Goal: Navigation & Orientation: Find specific page/section

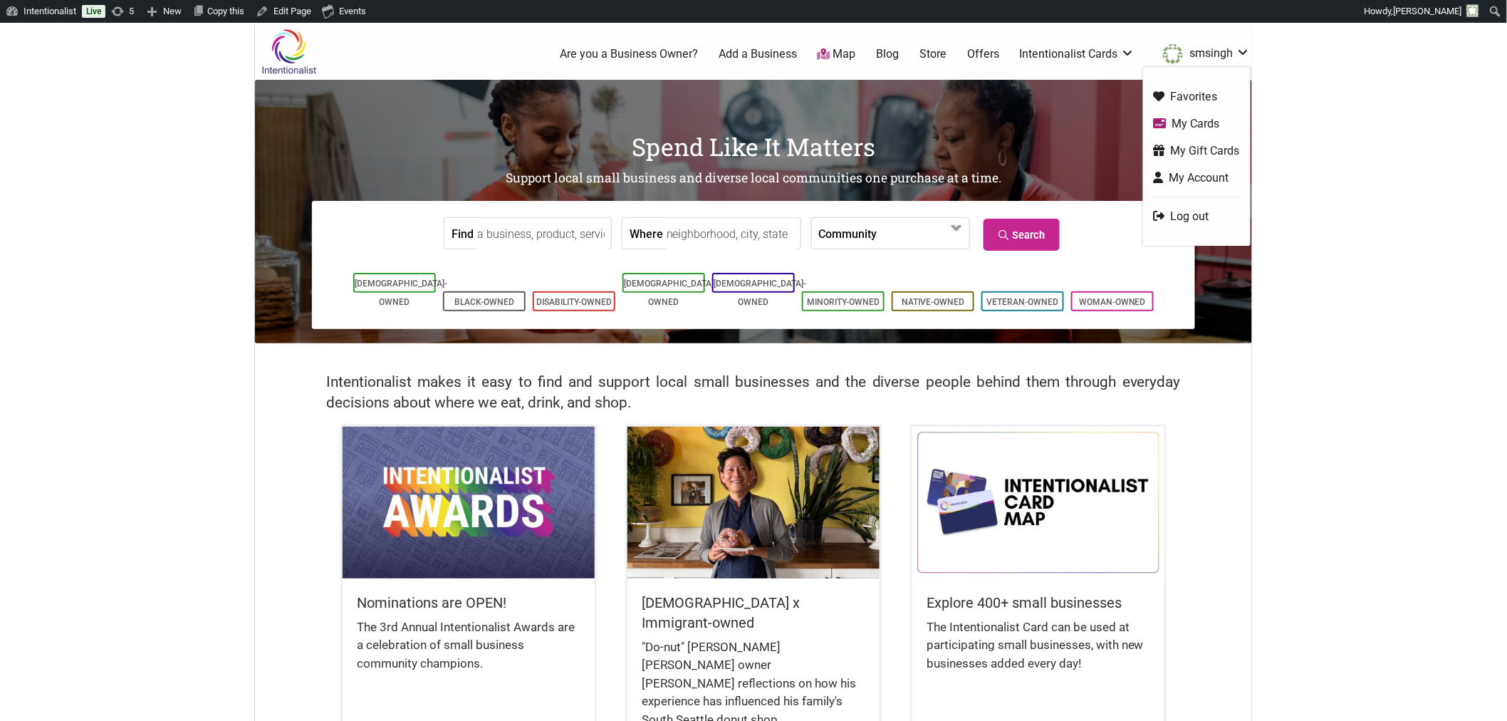
click at [1205, 128] on link "My Cards" at bounding box center [1197, 123] width 86 height 16
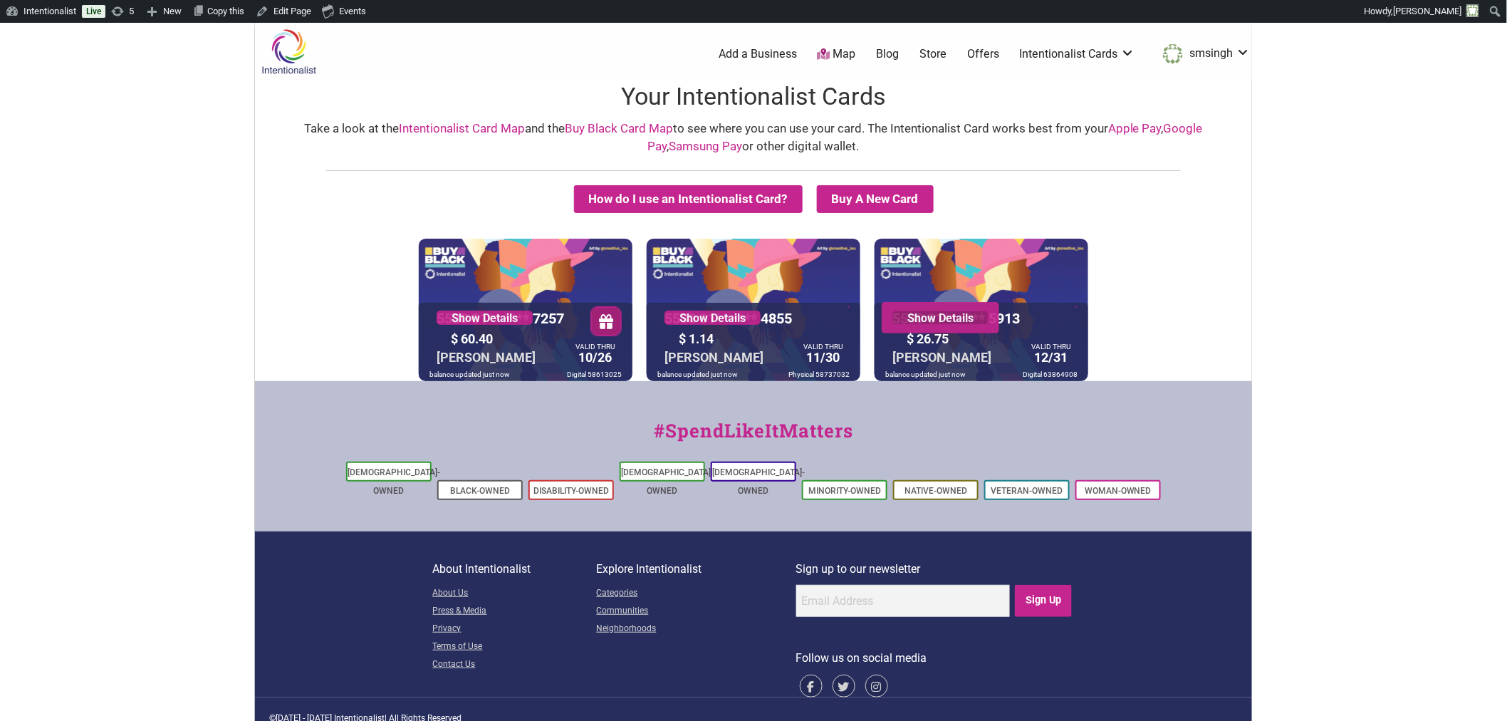
click at [959, 323] on link "Show Details" at bounding box center [940, 317] width 96 height 14
click at [1265, 266] on body "Please wait, copying in progress... If you’re making a lot of copies it can tak…" at bounding box center [753, 383] width 1507 height 721
click at [607, 126] on link "Buy Black Card Map" at bounding box center [619, 128] width 108 height 14
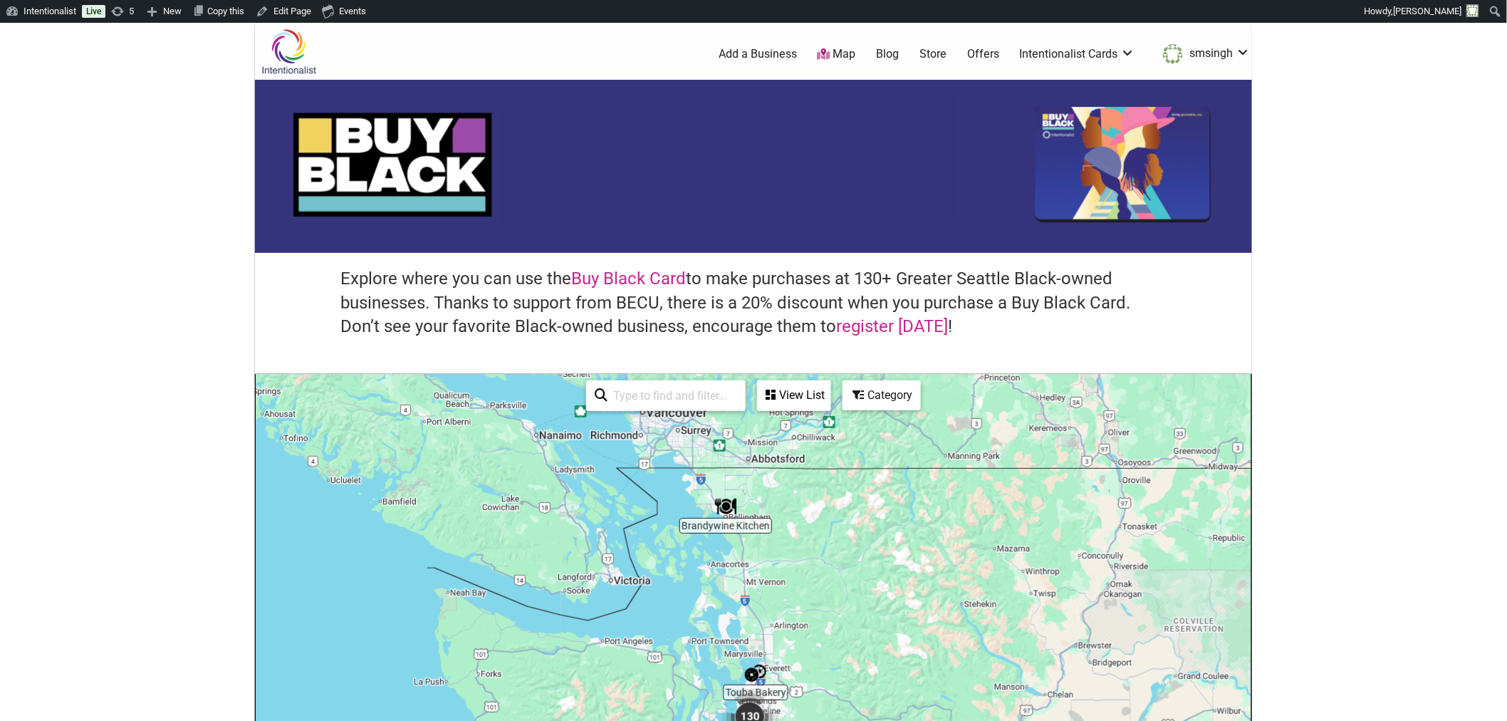
click at [1367, 296] on body "Please wait, copying in progress... If you’re making a lot of copies it can tak…" at bounding box center [753, 383] width 1507 height 721
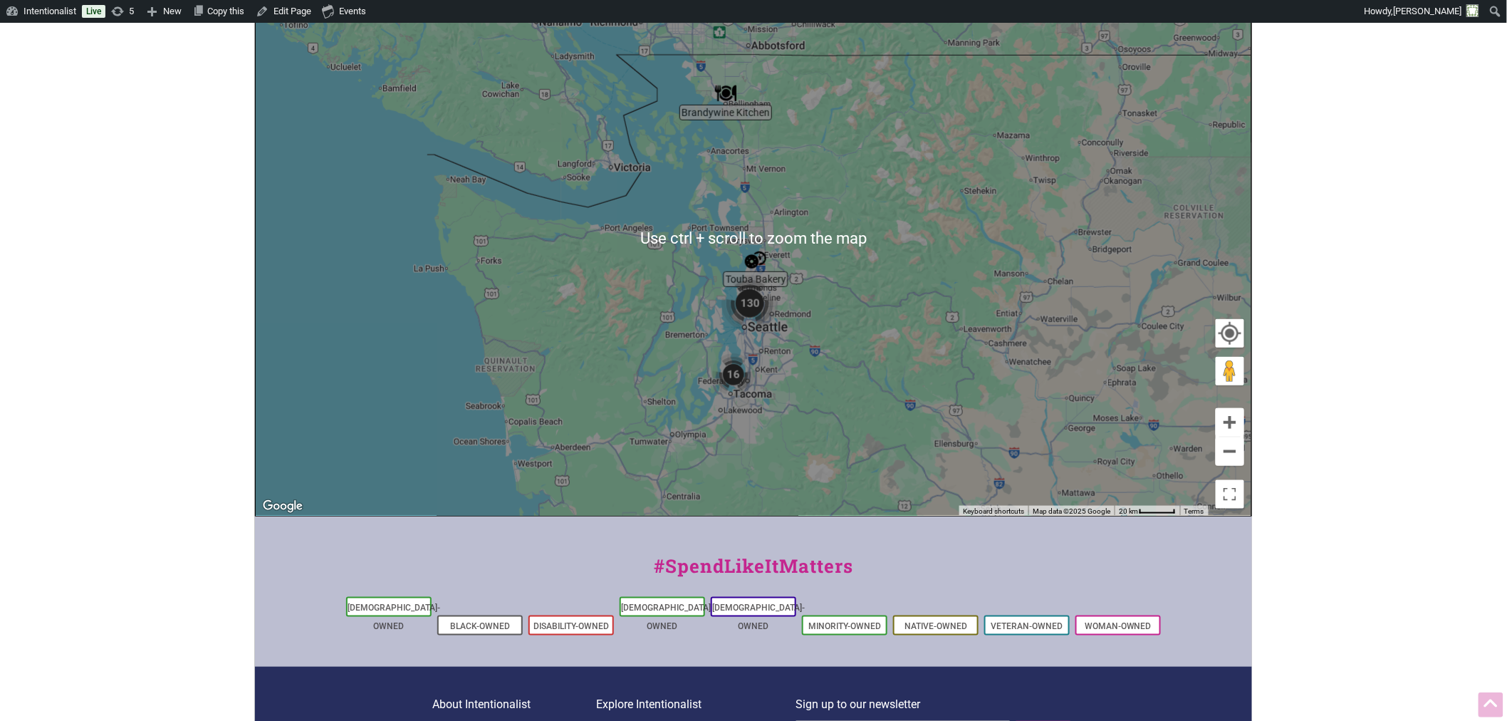
scroll to position [474, 0]
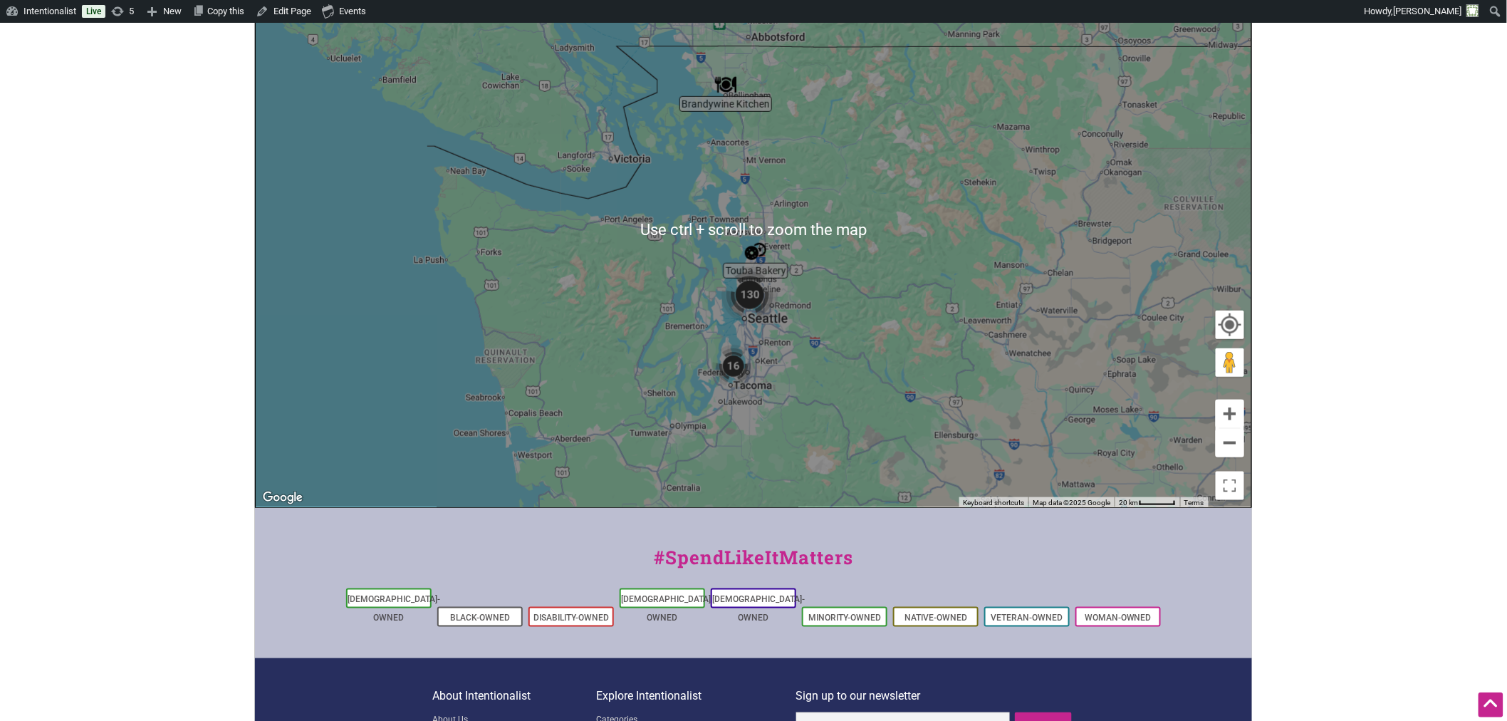
scroll to position [395, 0]
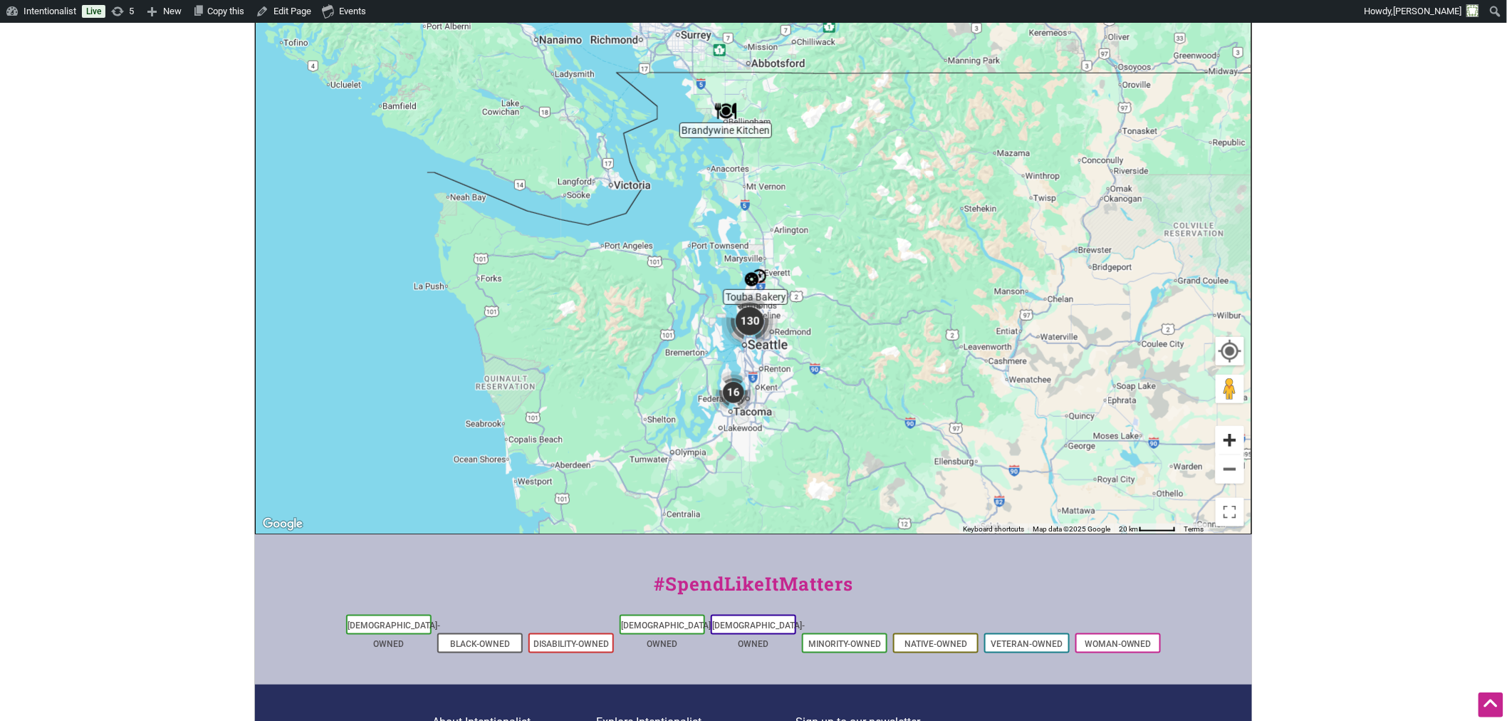
click at [1235, 442] on button "Zoom in" at bounding box center [1230, 440] width 28 height 28
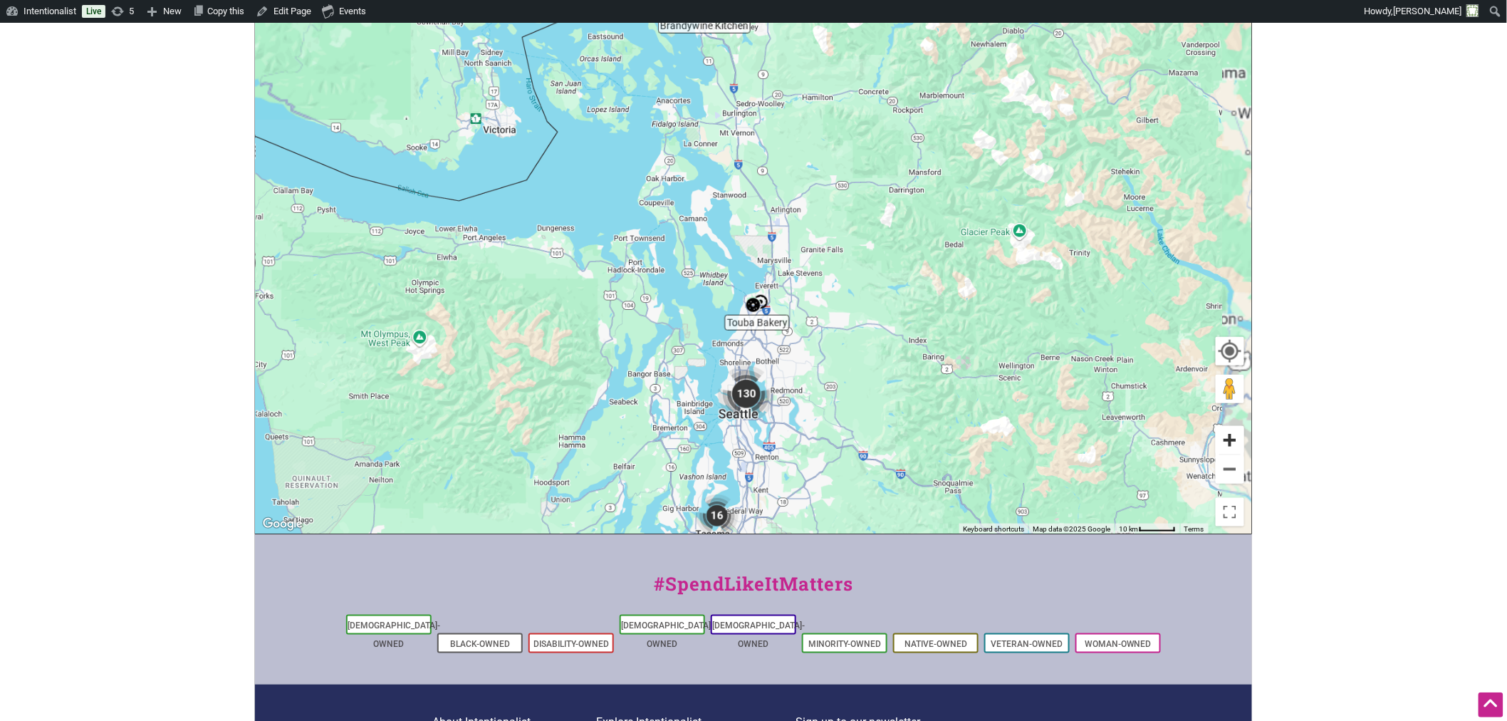
click at [1235, 442] on button "Zoom in" at bounding box center [1230, 440] width 28 height 28
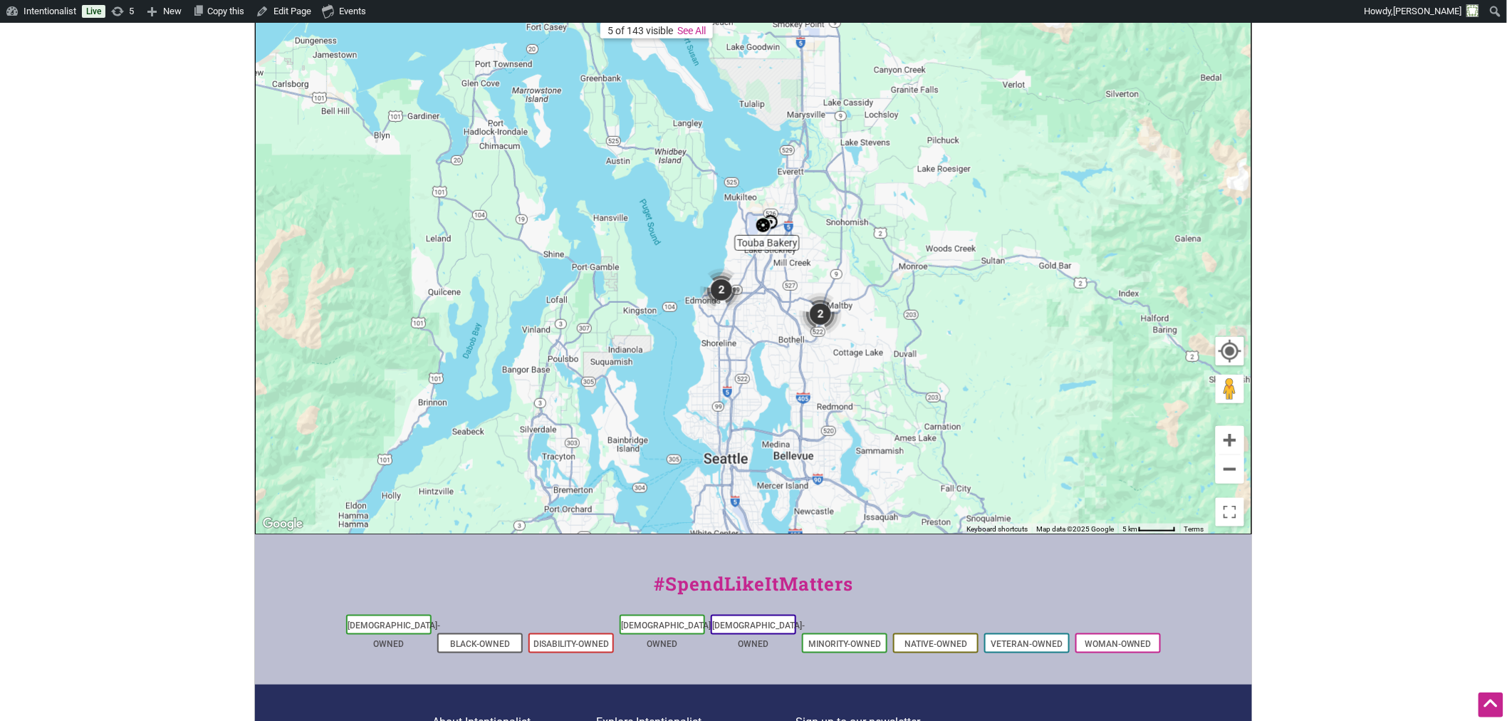
drag, startPoint x: 796, startPoint y: 385, endPoint x: 803, endPoint y: 231, distance: 154.7
click at [803, 231] on div "To navigate, press the arrow keys." at bounding box center [754, 256] width 996 height 554
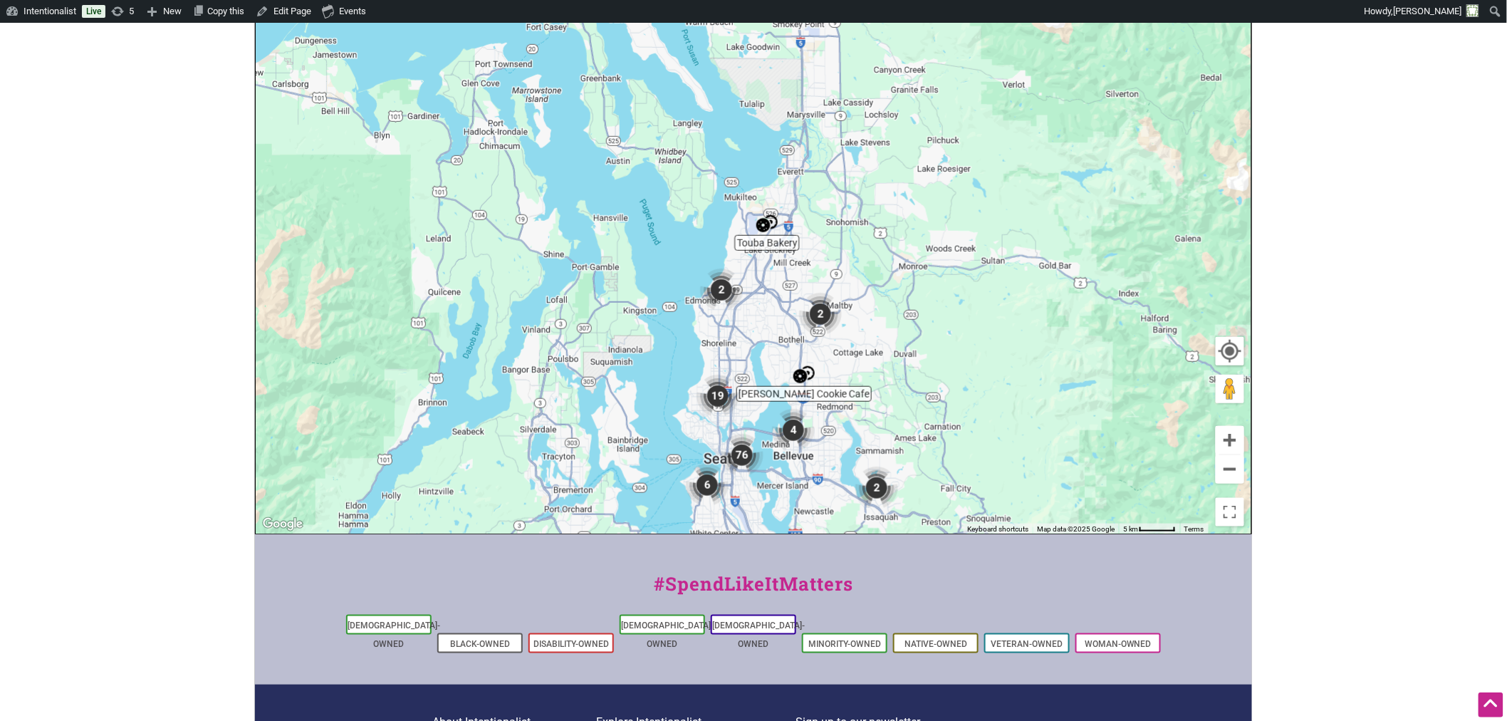
click at [716, 294] on img "2" at bounding box center [721, 290] width 54 height 54
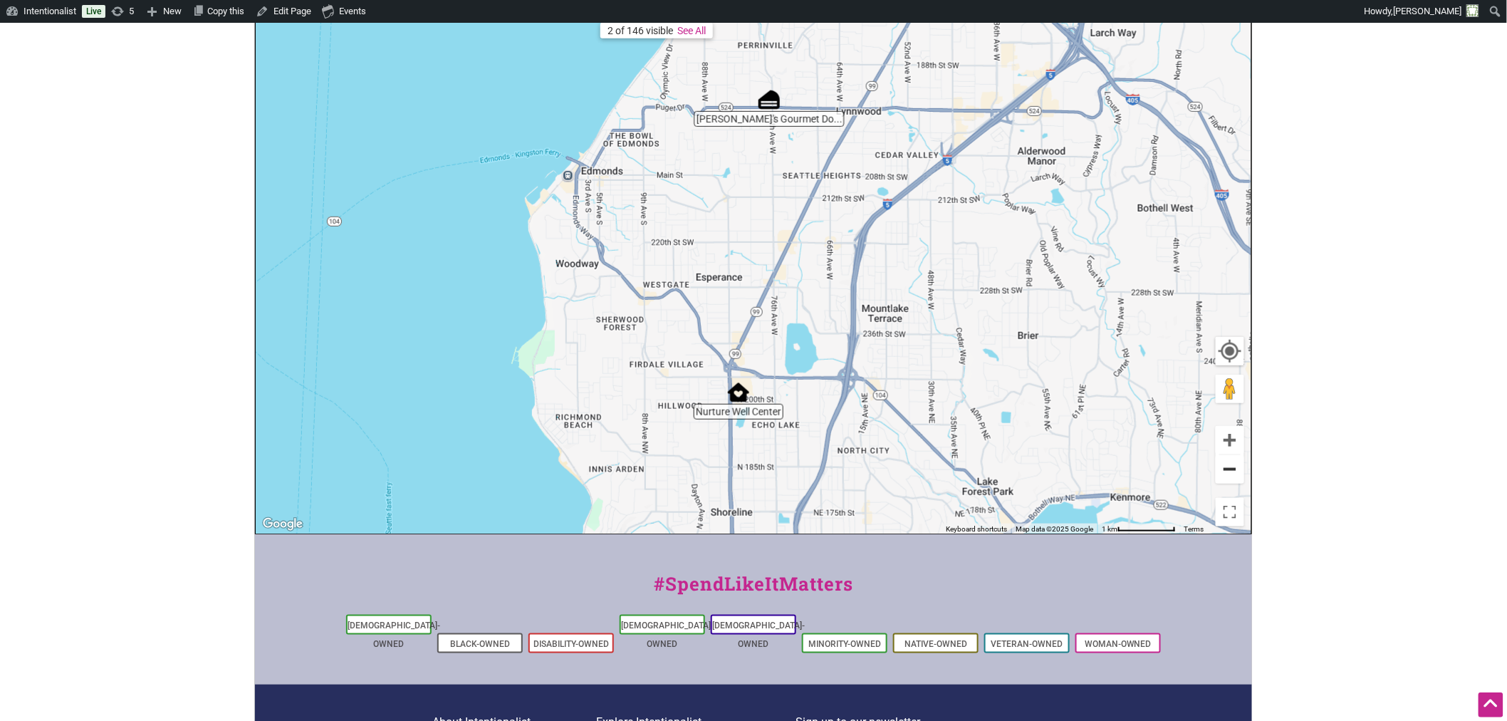
click at [1234, 476] on button "Zoom out" at bounding box center [1230, 469] width 28 height 28
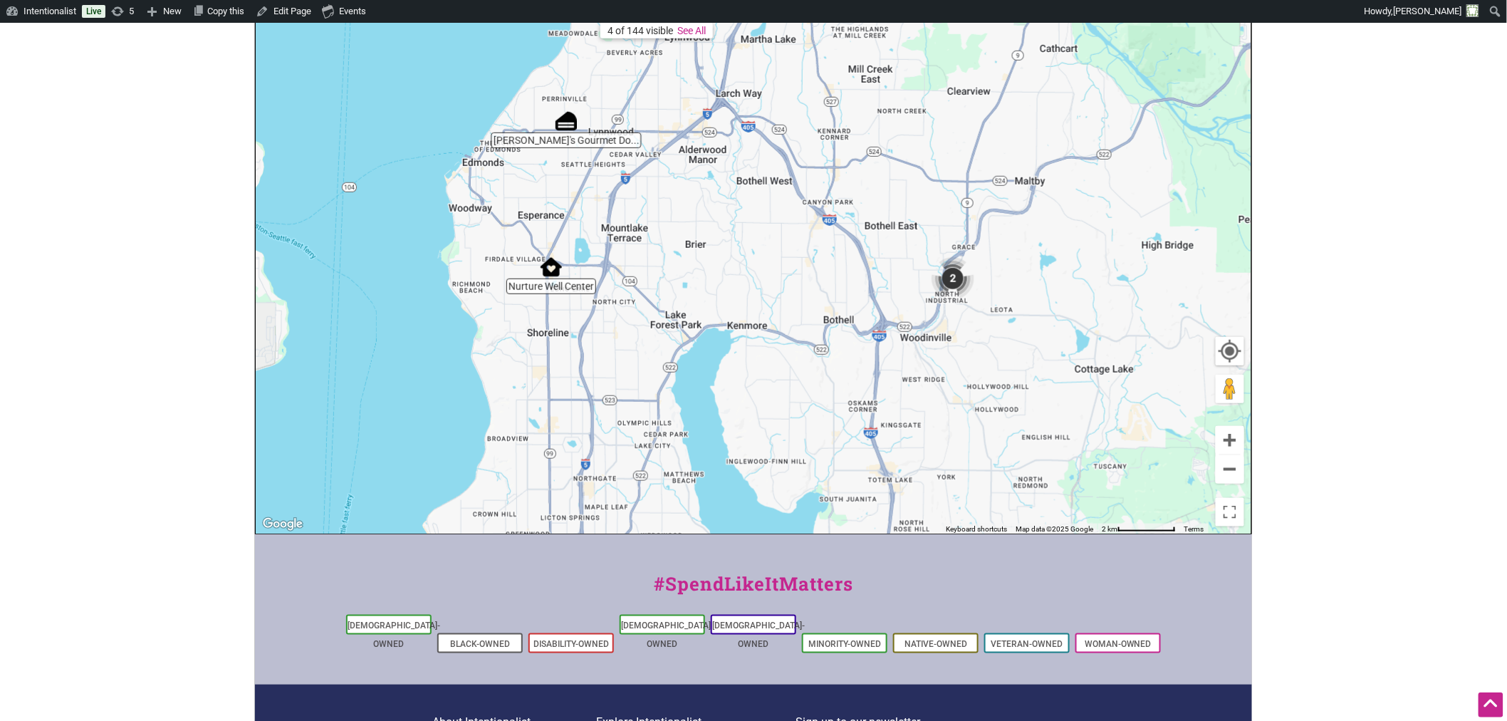
drag, startPoint x: 1086, startPoint y: 409, endPoint x: 888, endPoint y: 358, distance: 204.5
click at [888, 358] on div "To navigate, press the arrow keys." at bounding box center [754, 256] width 996 height 554
click at [949, 278] on img "2" at bounding box center [953, 278] width 54 height 54
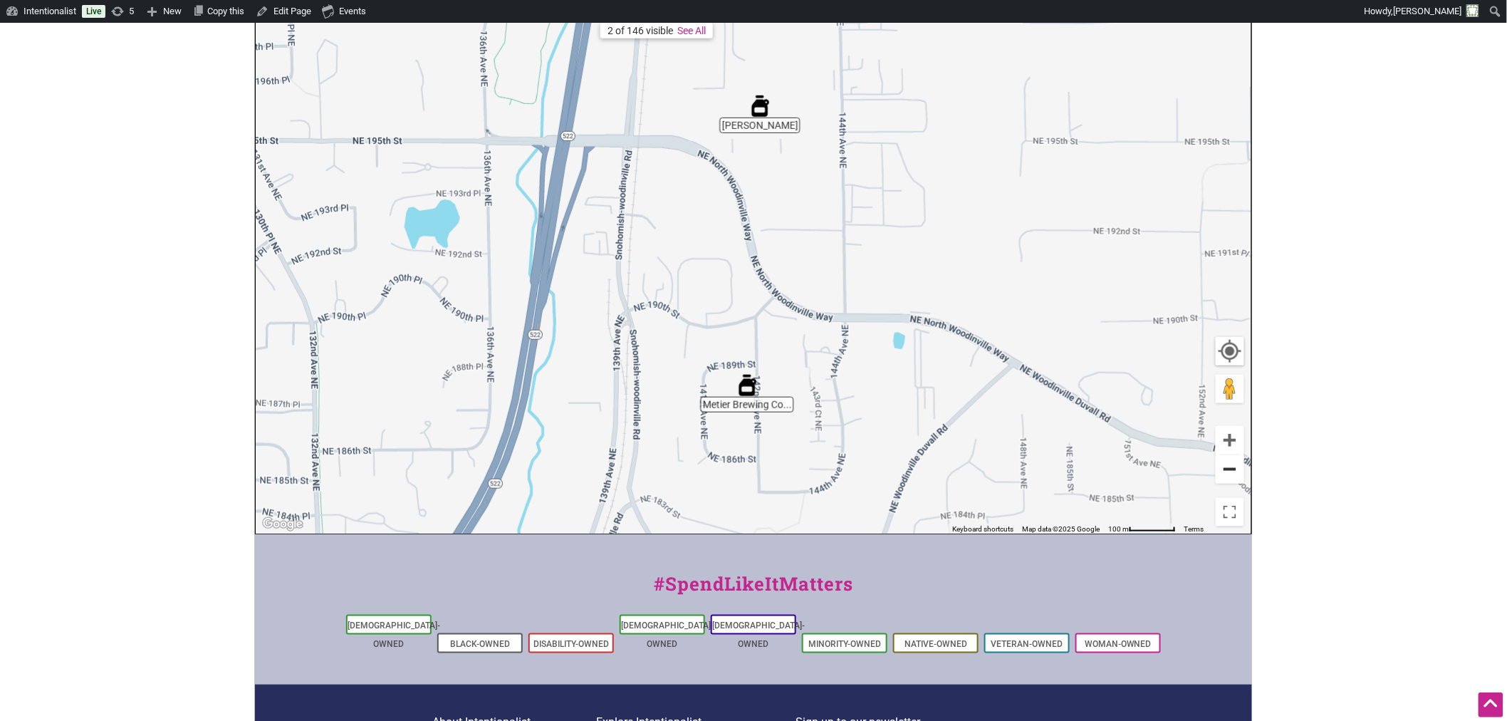
click at [1227, 465] on button "Zoom out" at bounding box center [1230, 469] width 28 height 28
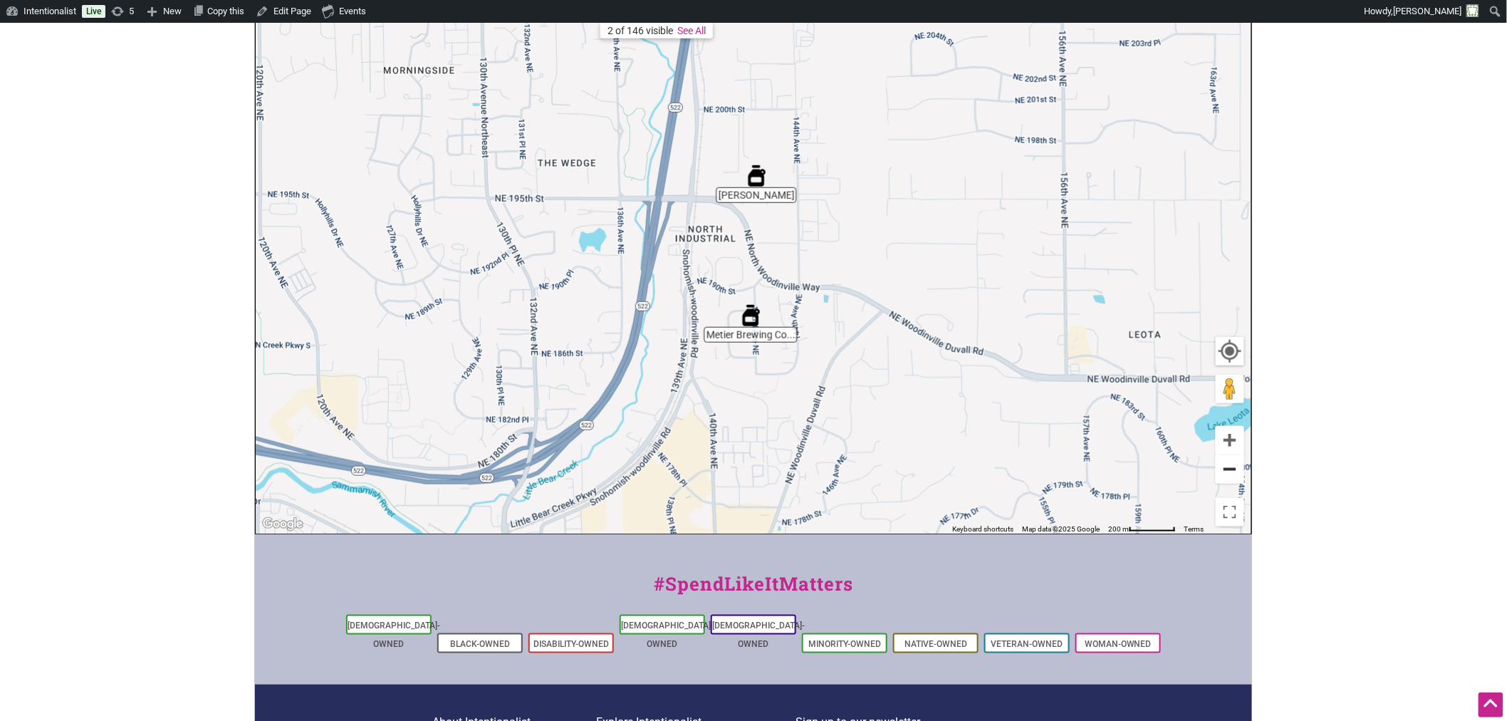
click at [1227, 465] on button "Zoom out" at bounding box center [1230, 469] width 28 height 28
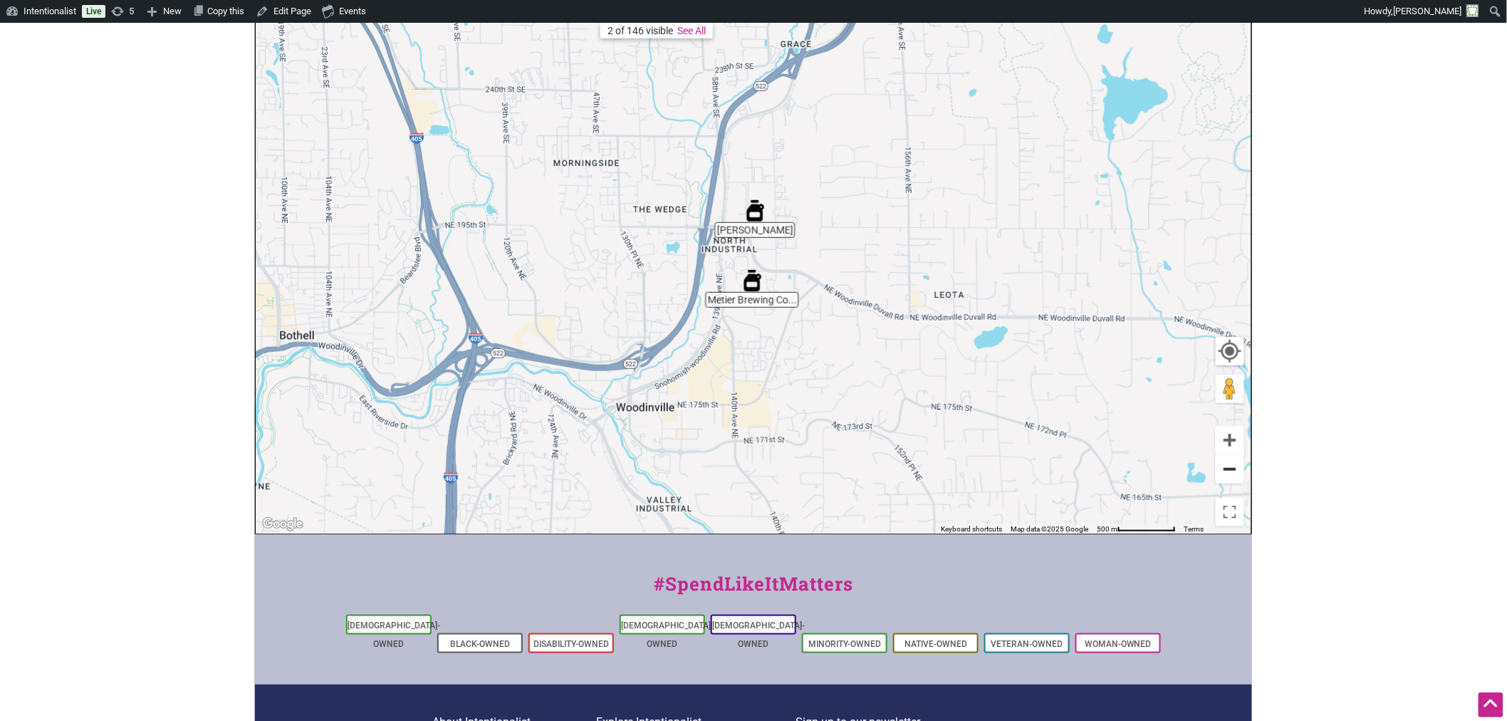
click at [1241, 470] on button "Zoom out" at bounding box center [1230, 469] width 28 height 28
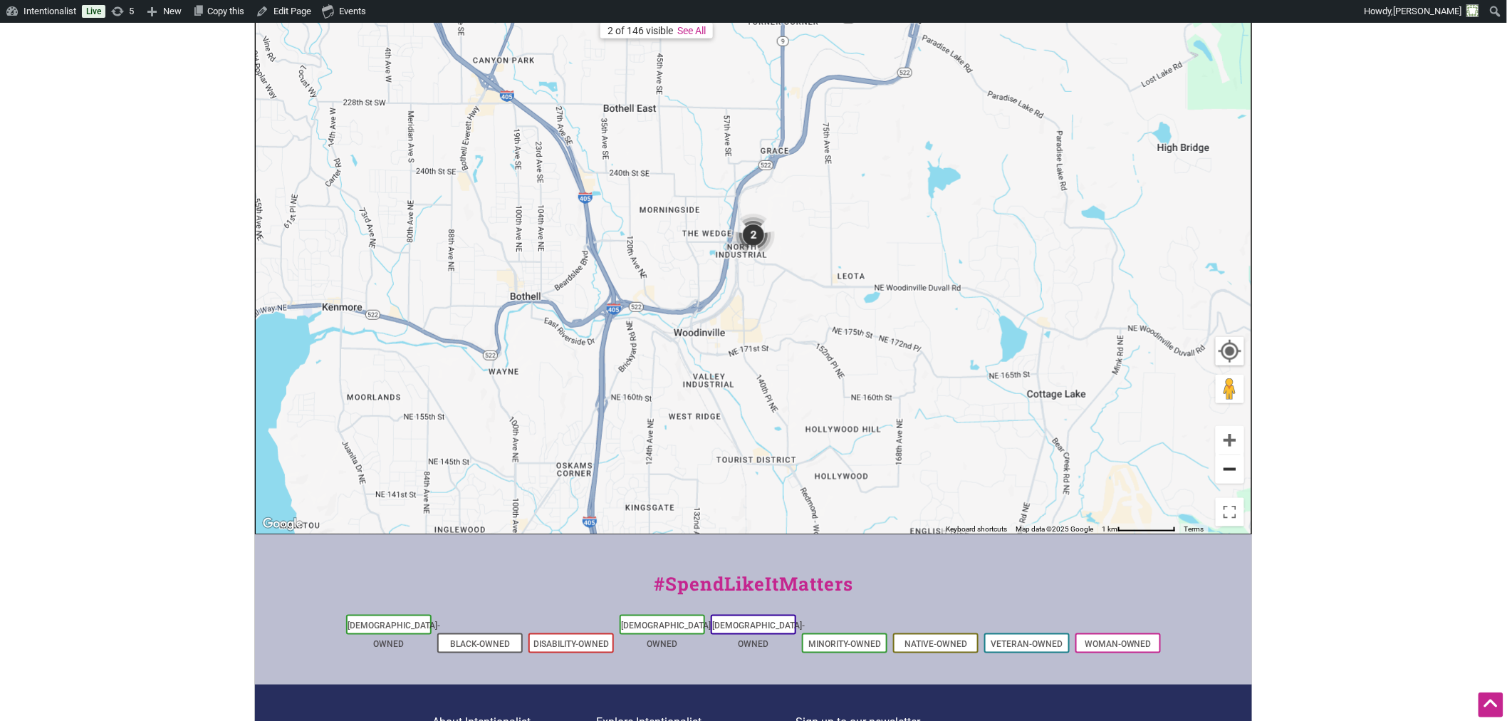
click at [1228, 467] on button "Zoom out" at bounding box center [1230, 469] width 28 height 28
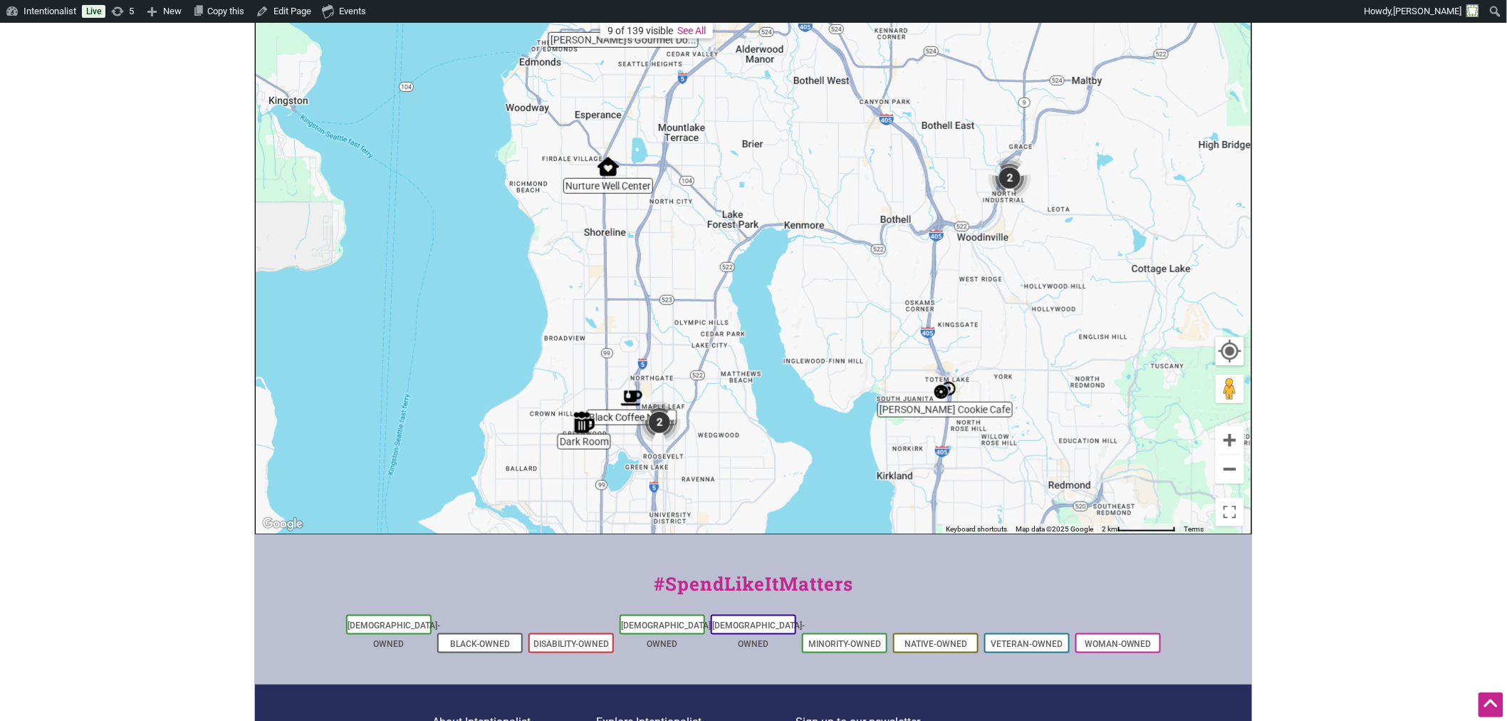
drag, startPoint x: 738, startPoint y: 390, endPoint x: 1055, endPoint y: 325, distance: 323.6
click at [1055, 325] on div "To navigate, press the arrow keys." at bounding box center [754, 256] width 996 height 554
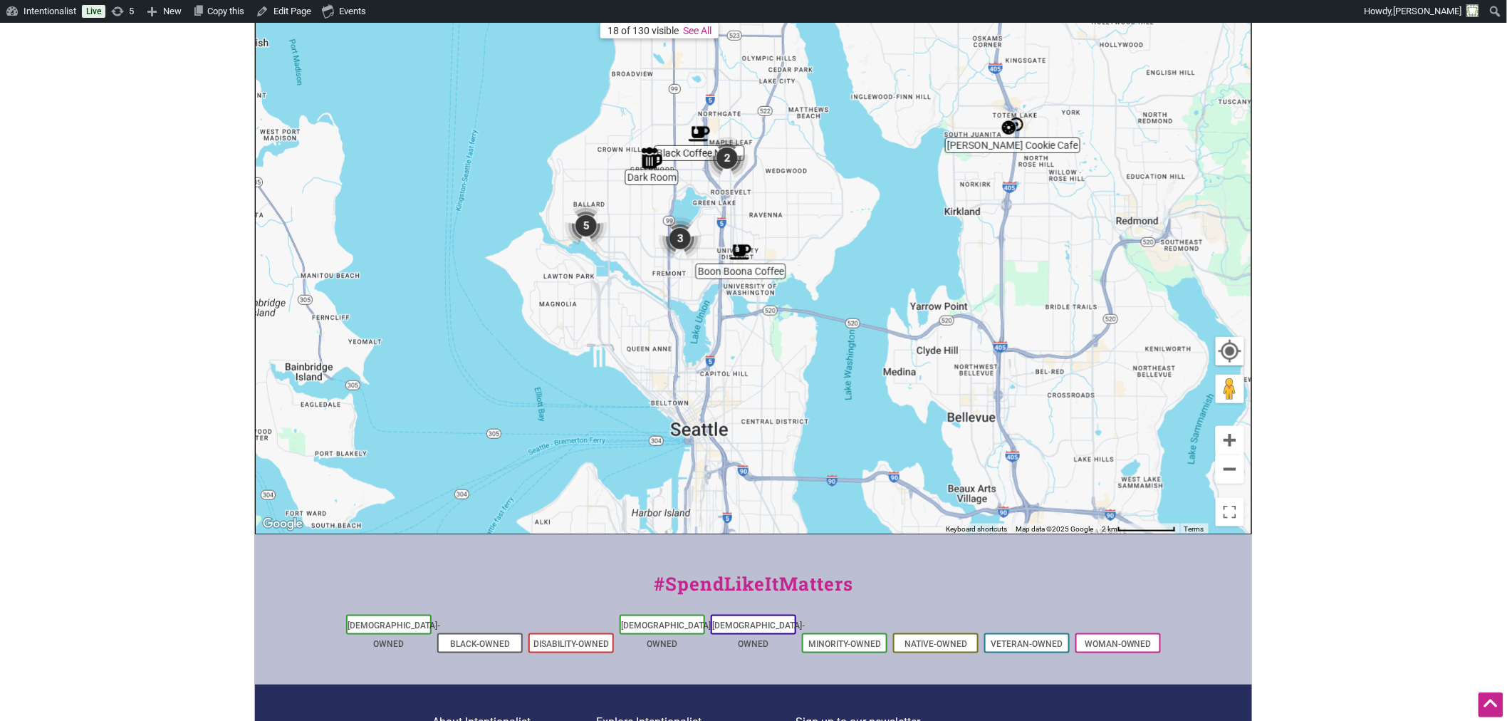
drag, startPoint x: 799, startPoint y: 454, endPoint x: 809, endPoint y: 194, distance: 260.1
click at [809, 194] on div "To navigate, press the arrow keys." at bounding box center [754, 256] width 996 height 554
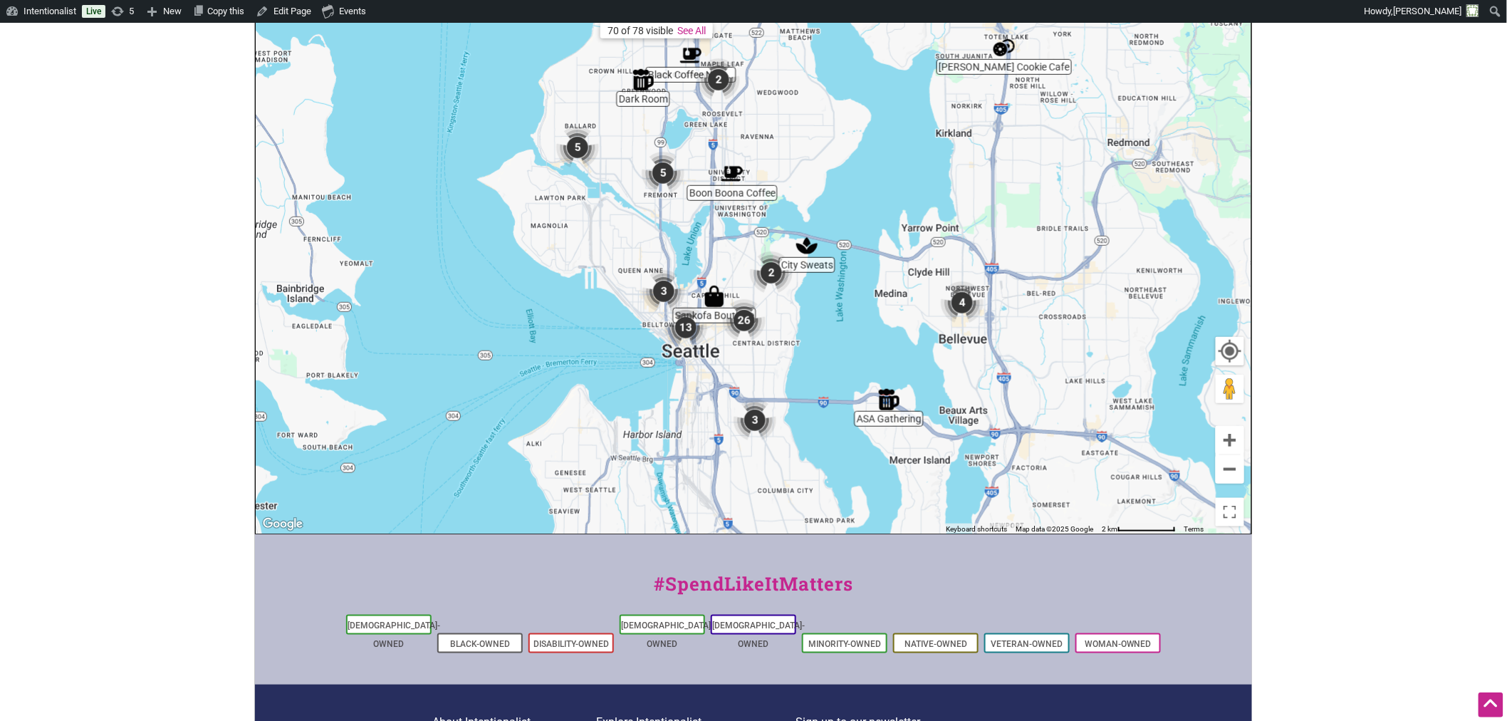
drag, startPoint x: 746, startPoint y: 352, endPoint x: 737, endPoint y: 271, distance: 80.9
click at [737, 271] on div "To navigate, press the arrow keys." at bounding box center [754, 256] width 996 height 554
click at [1230, 437] on button "Zoom in" at bounding box center [1230, 440] width 28 height 28
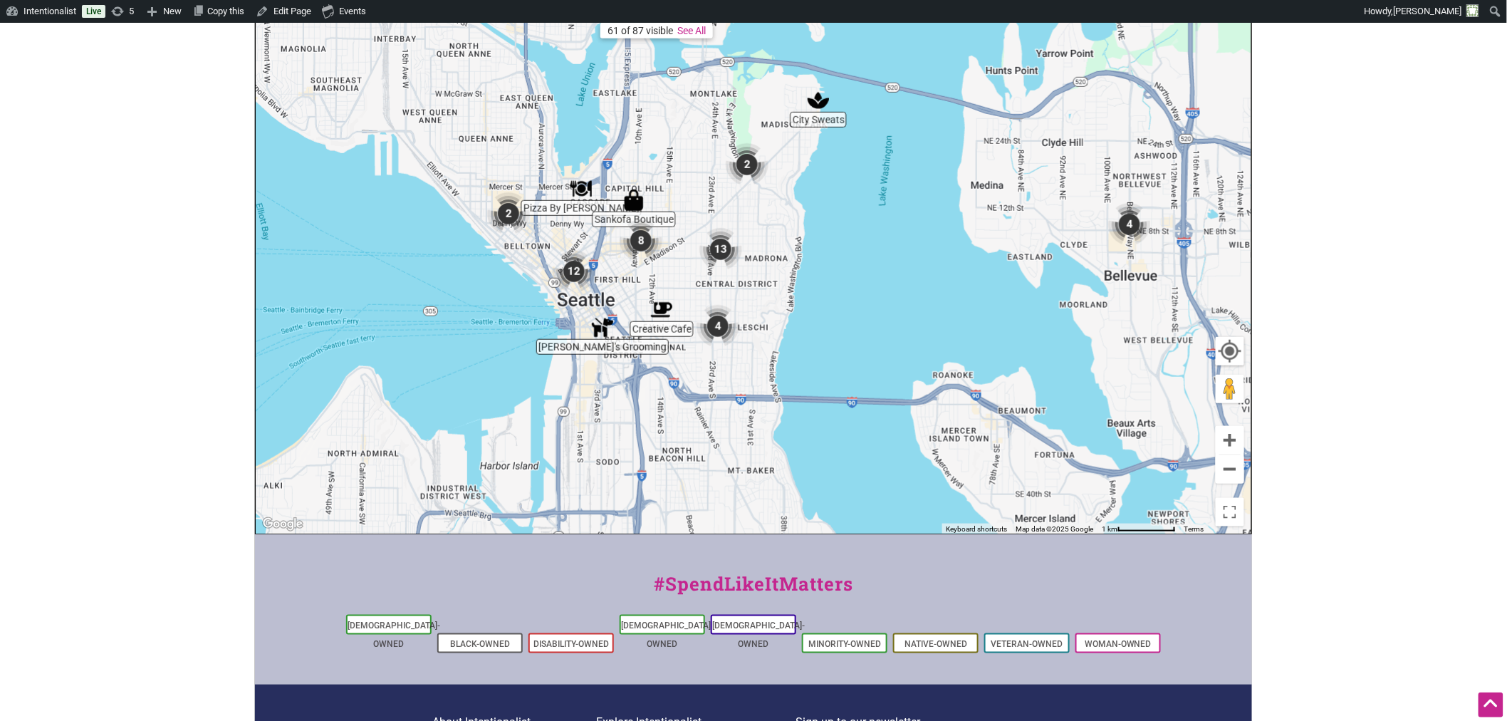
drag, startPoint x: 863, startPoint y: 438, endPoint x: 820, endPoint y: 292, distance: 152.3
click at [820, 292] on div "To navigate, press the arrow keys." at bounding box center [754, 256] width 996 height 554
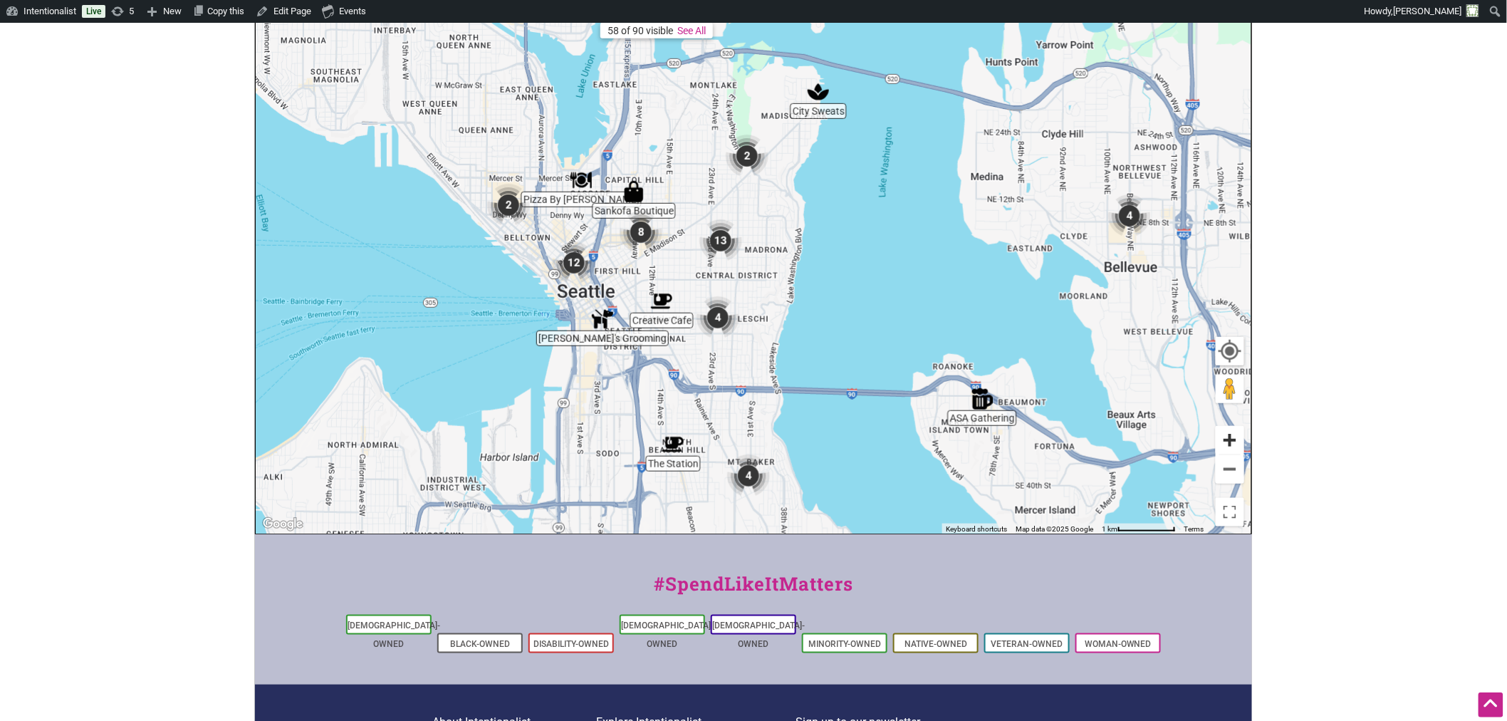
click at [1225, 442] on button "Zoom in" at bounding box center [1230, 440] width 28 height 28
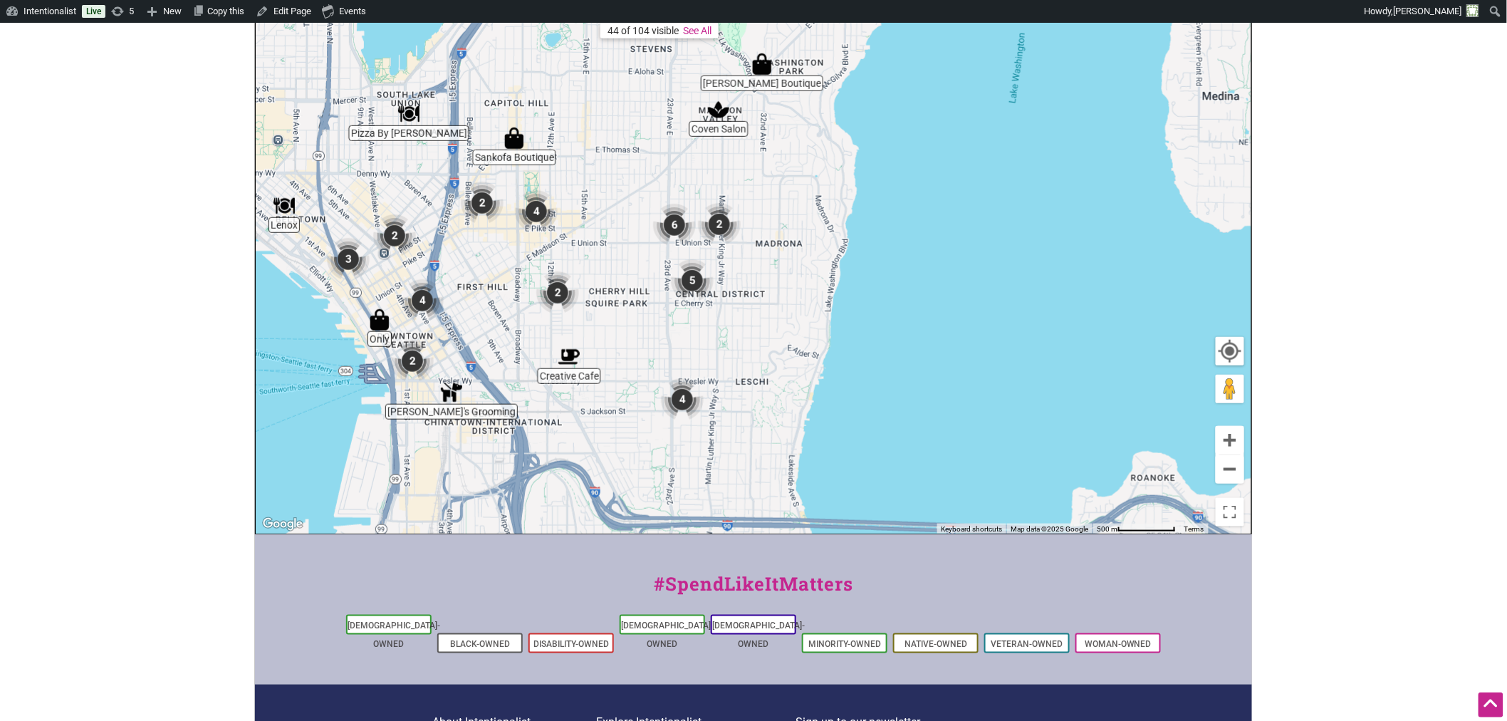
click at [686, 393] on img "4" at bounding box center [682, 399] width 54 height 54
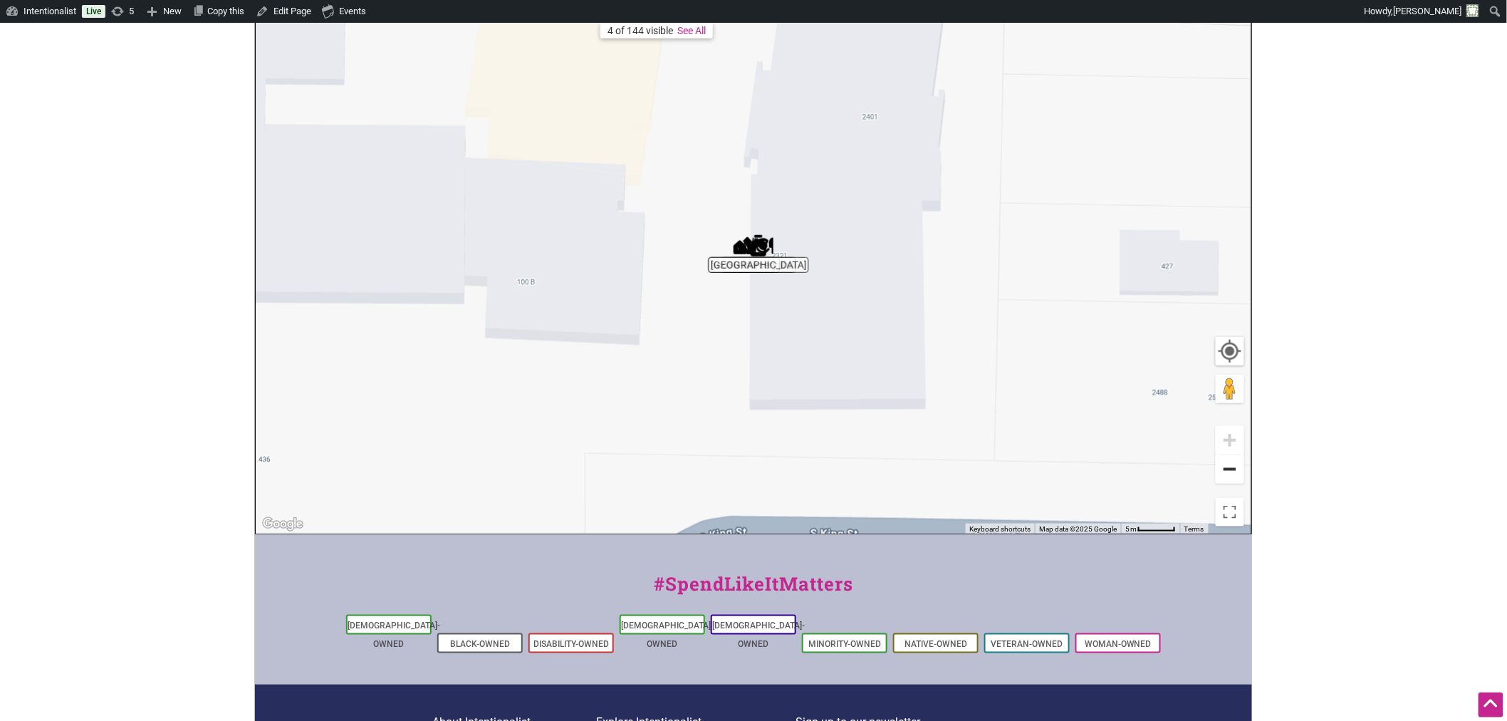
click at [1229, 477] on button "Zoom out" at bounding box center [1230, 469] width 28 height 28
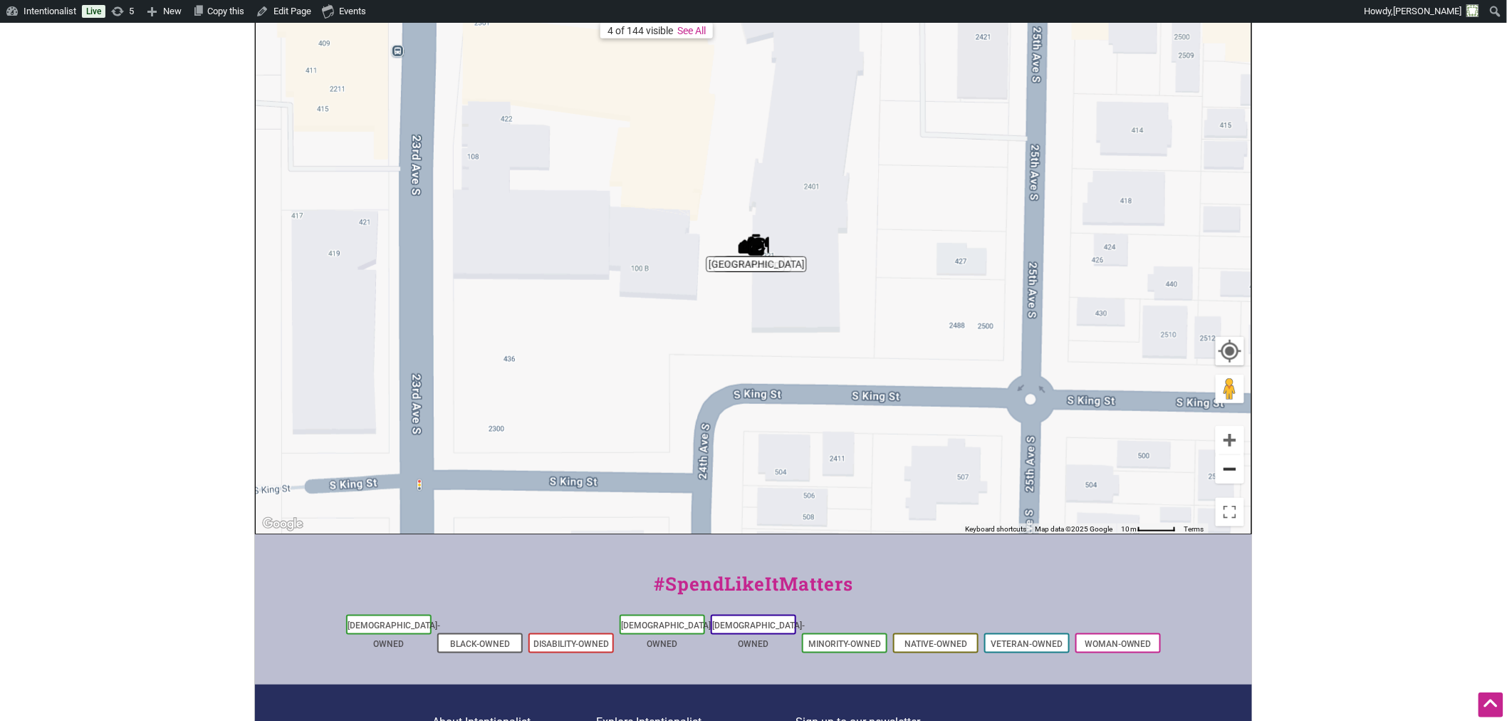
click at [1232, 467] on button "Zoom out" at bounding box center [1230, 469] width 28 height 28
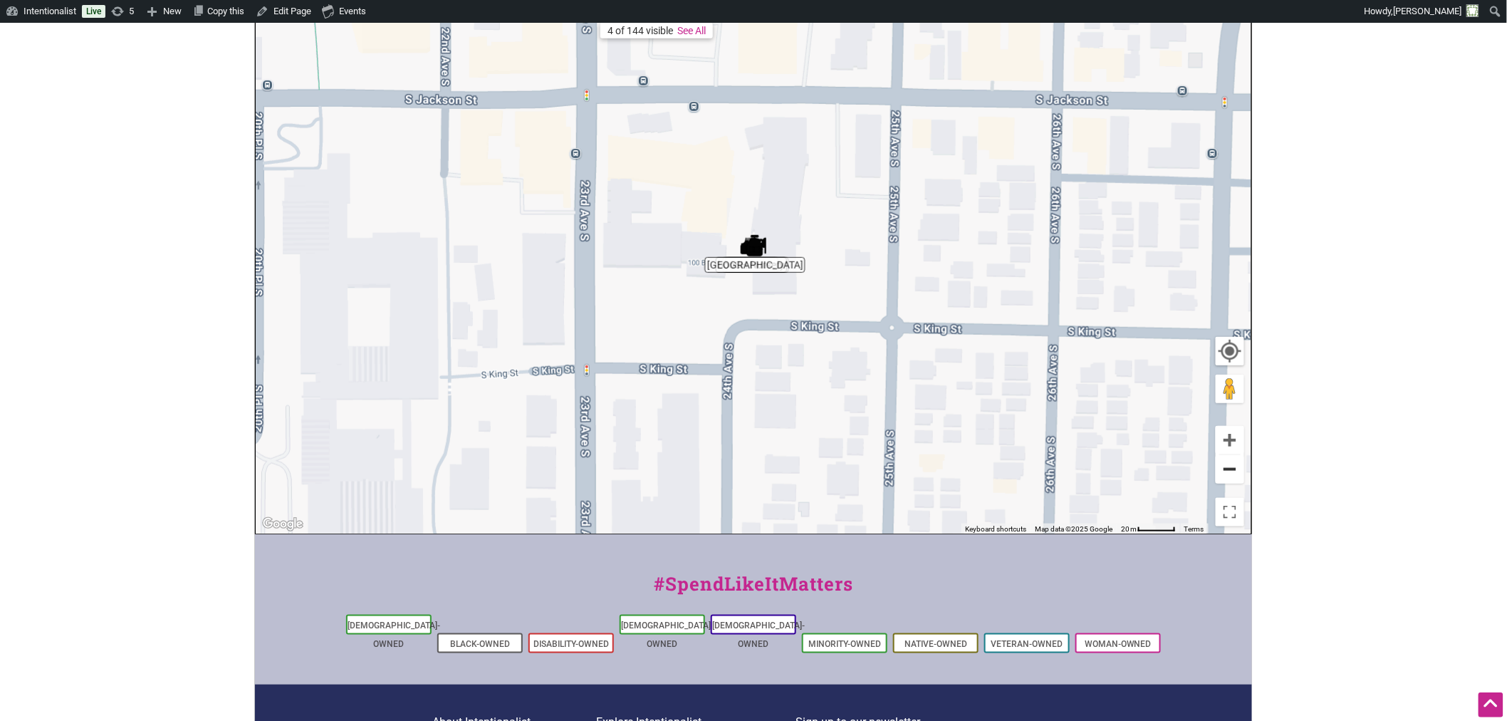
click at [1237, 472] on button "Zoom out" at bounding box center [1230, 469] width 28 height 28
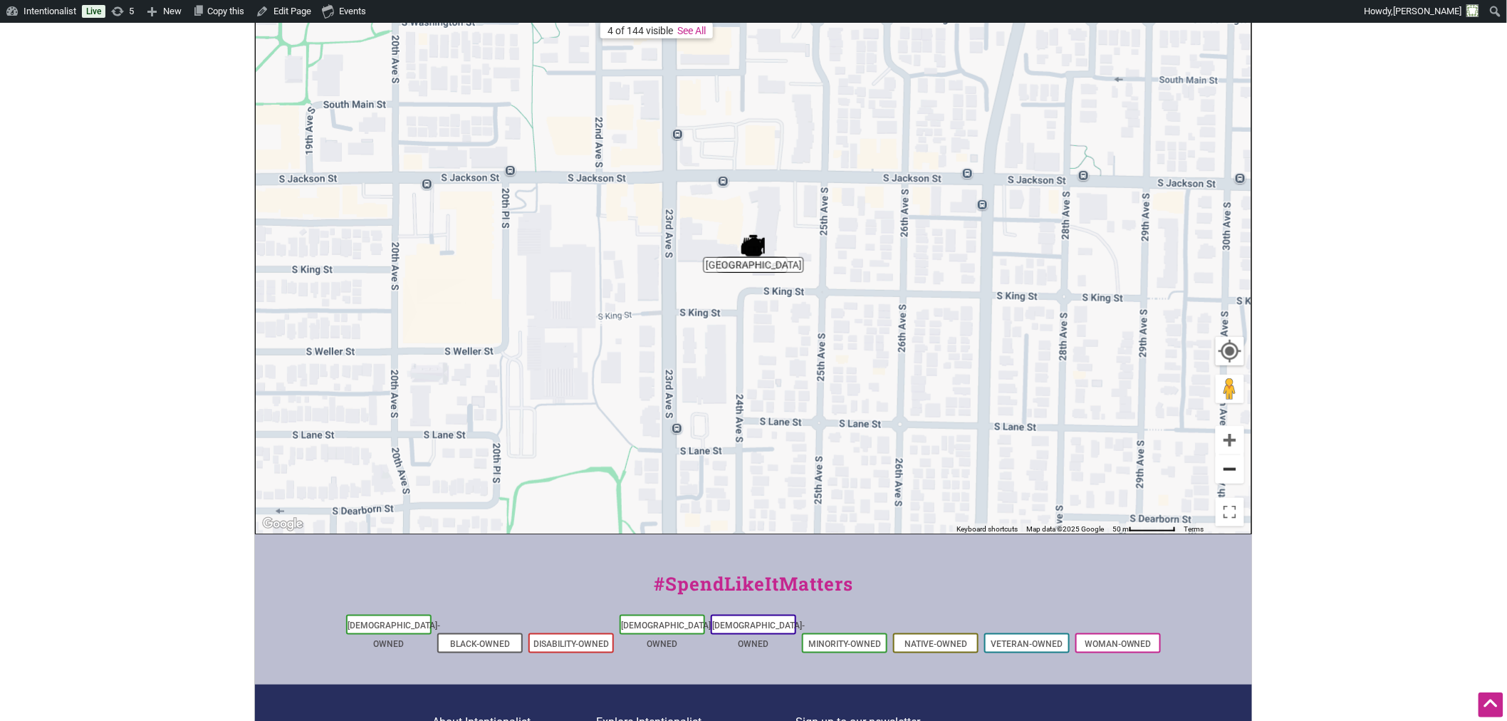
click at [1237, 472] on button "Zoom out" at bounding box center [1230, 469] width 28 height 28
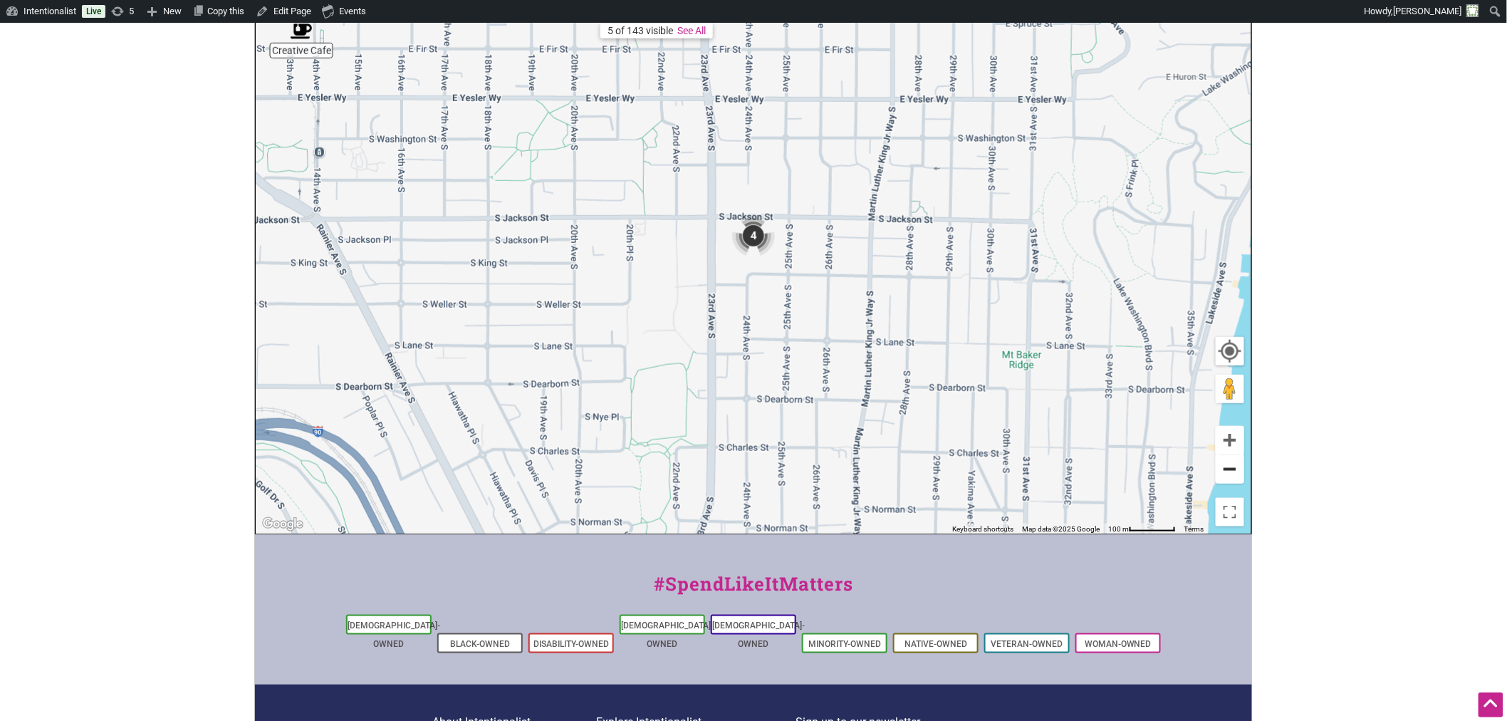
click at [1237, 472] on button "Zoom out" at bounding box center [1230, 469] width 28 height 28
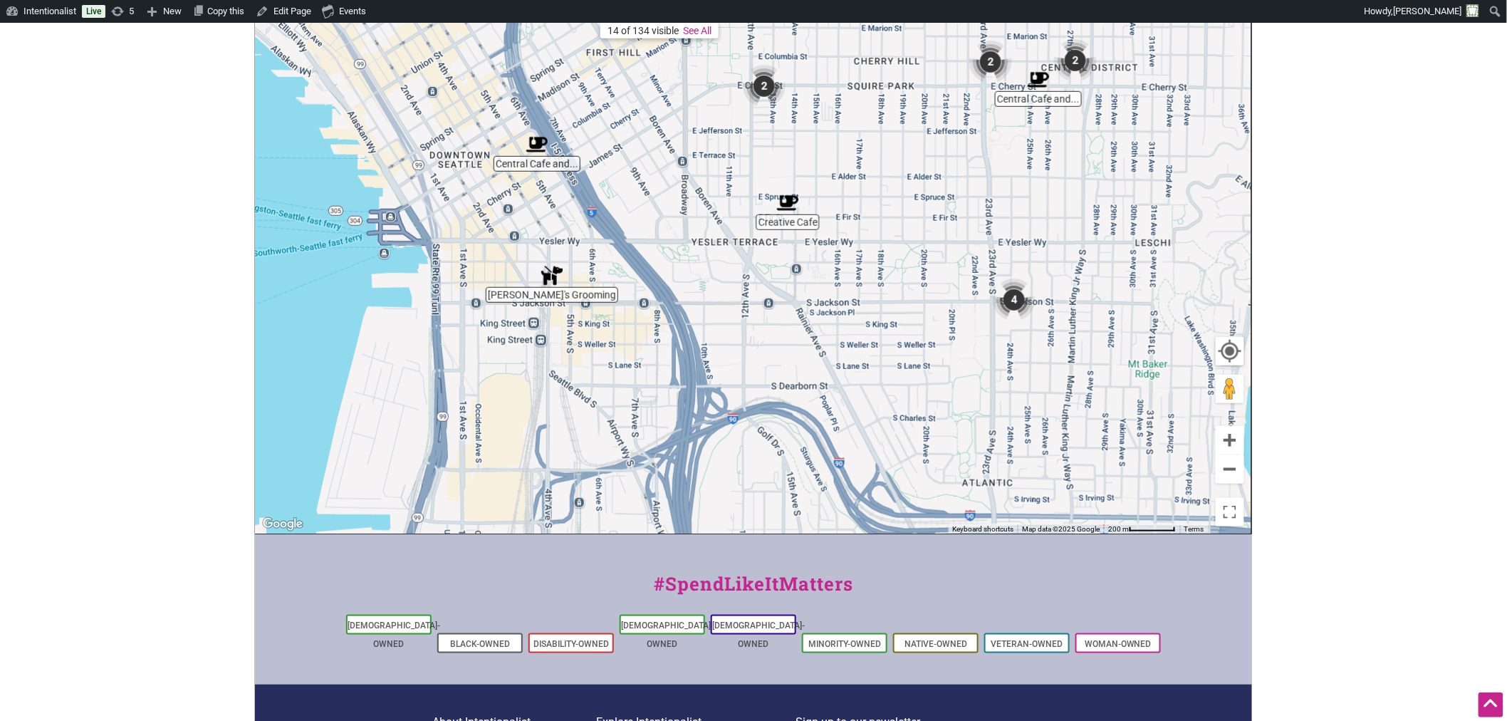
drag, startPoint x: 516, startPoint y: 314, endPoint x: 782, endPoint y: 378, distance: 273.9
click at [782, 378] on div "To navigate, press the arrow keys." at bounding box center [754, 256] width 996 height 554
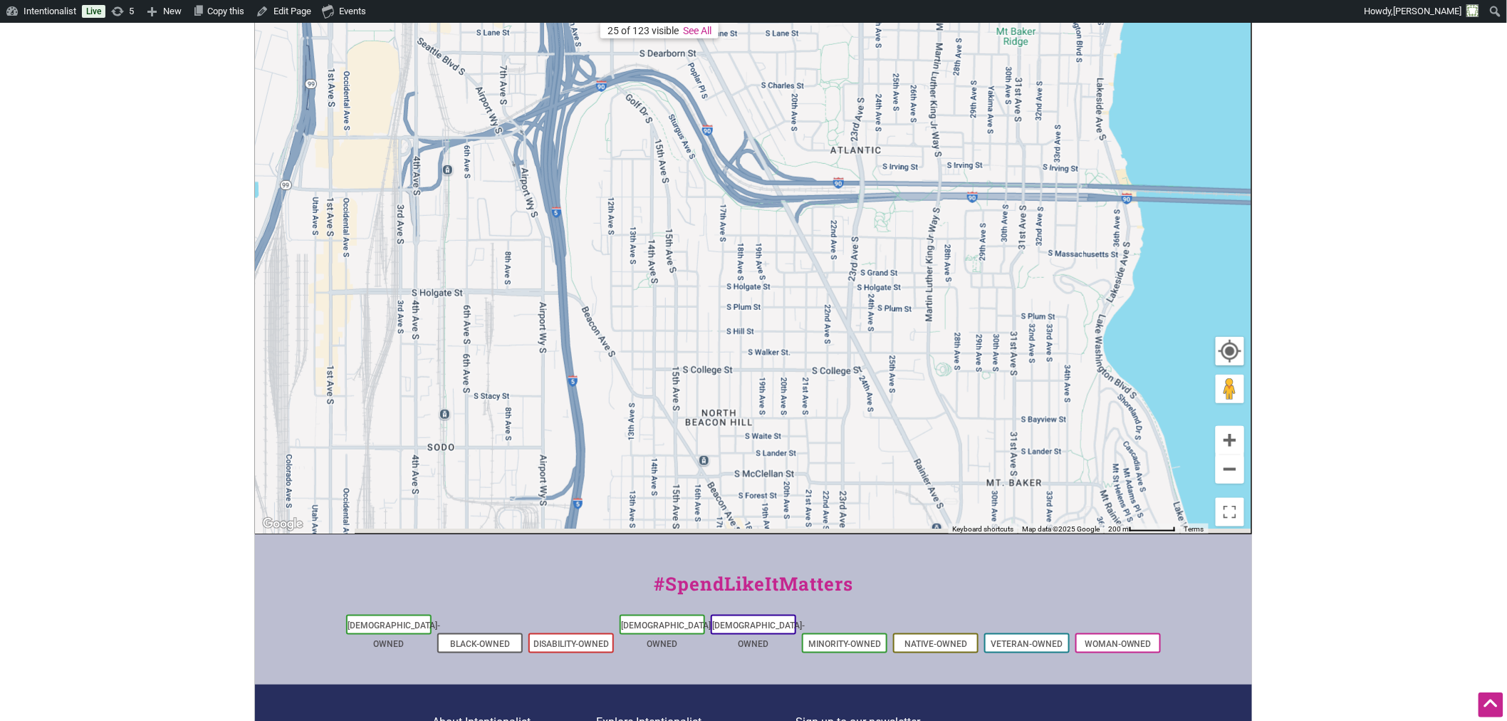
drag, startPoint x: 827, startPoint y: 385, endPoint x: 700, endPoint y: 60, distance: 348.6
click at [700, 60] on div "To navigate, press the arrow keys." at bounding box center [754, 256] width 996 height 554
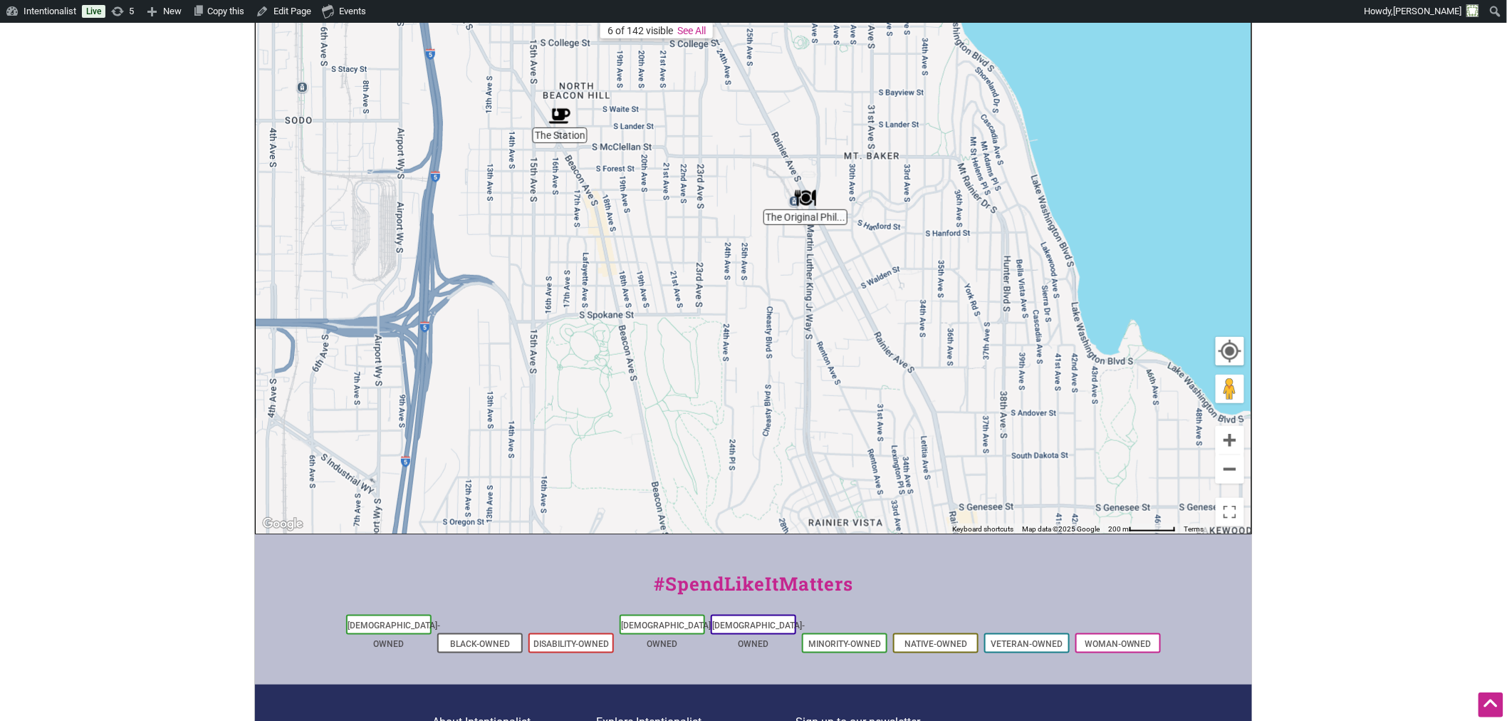
drag, startPoint x: 827, startPoint y: 403, endPoint x: 685, endPoint y: 77, distance: 355.6
click at [685, 77] on div "To navigate, press the arrow keys." at bounding box center [754, 256] width 996 height 554
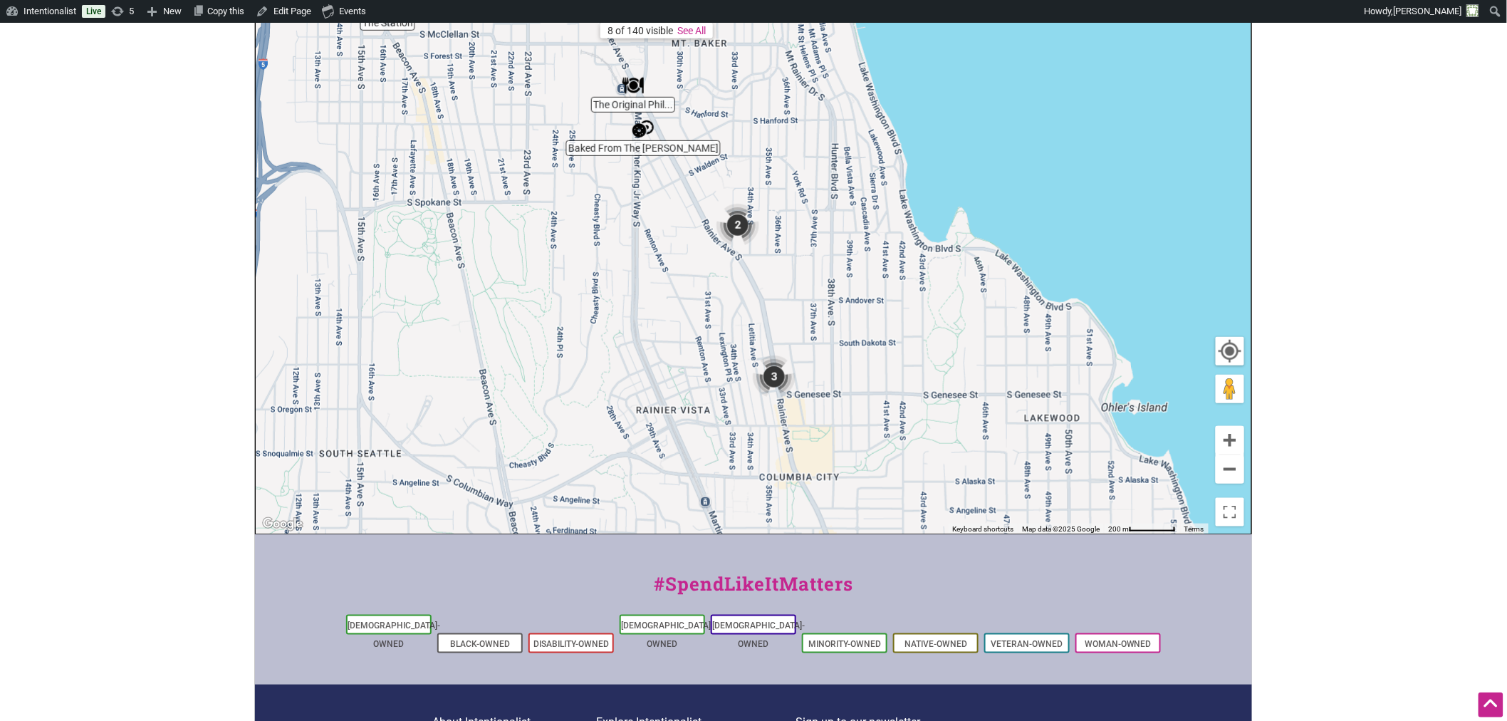
drag, startPoint x: 813, startPoint y: 389, endPoint x: 642, endPoint y: 268, distance: 209.4
click at [635, 273] on div "To navigate, press the arrow keys." at bounding box center [754, 256] width 996 height 554
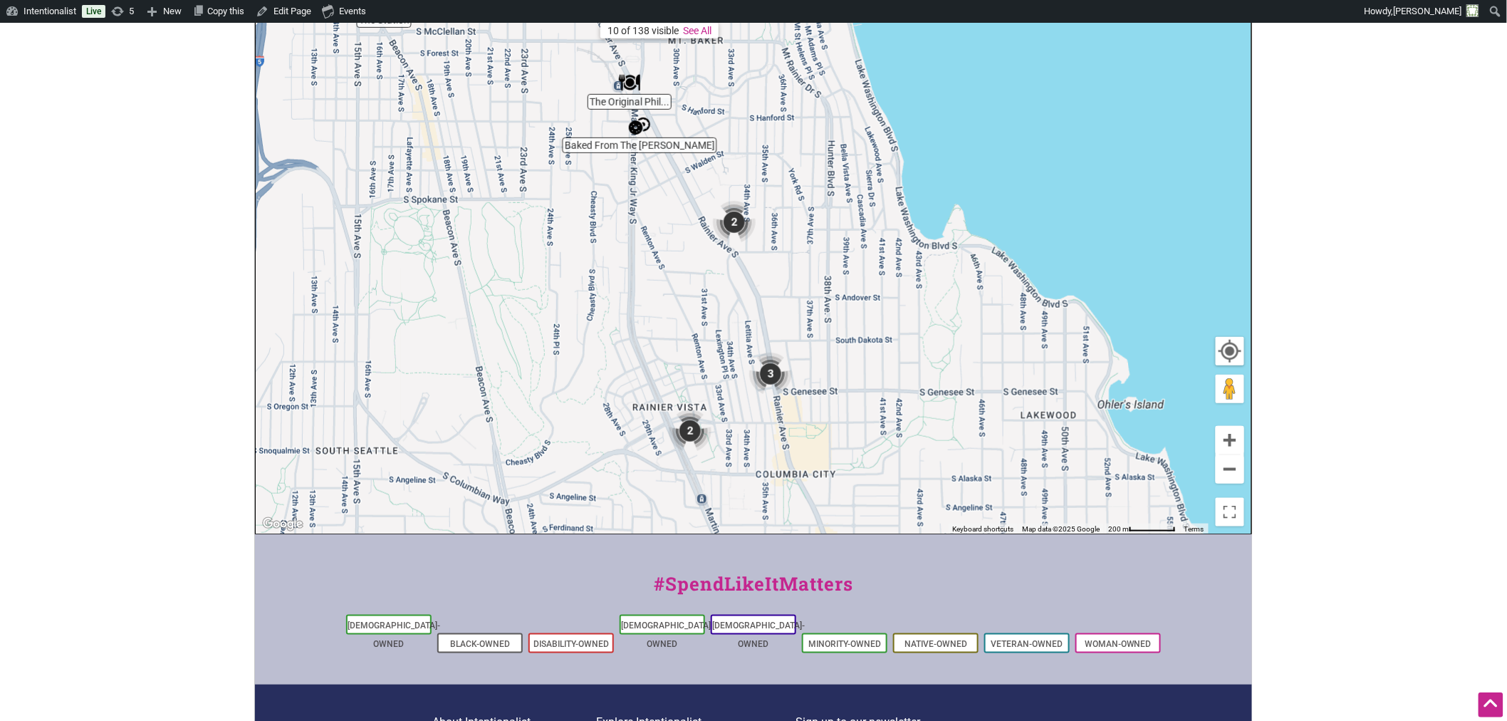
click at [729, 216] on img "2" at bounding box center [734, 222] width 54 height 54
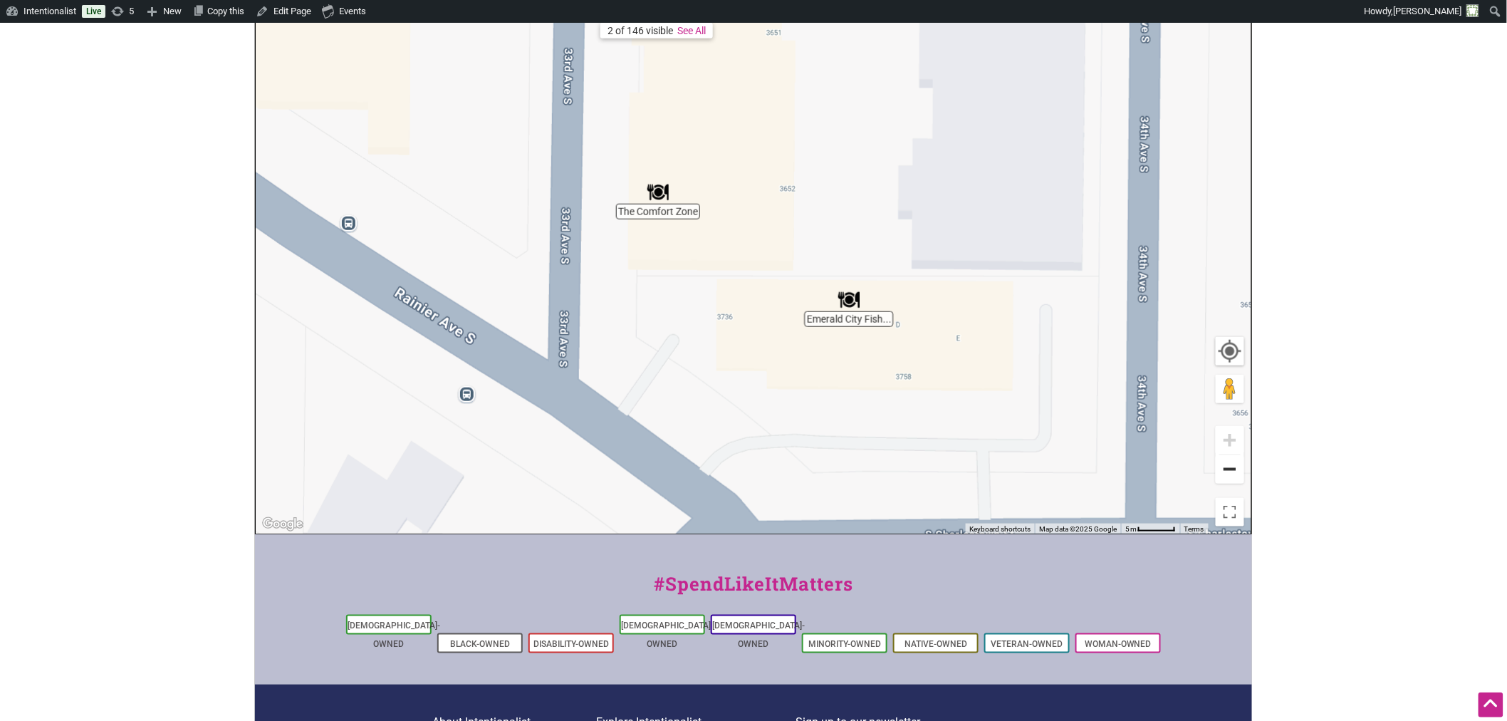
click at [1230, 472] on button "Zoom out" at bounding box center [1230, 469] width 28 height 28
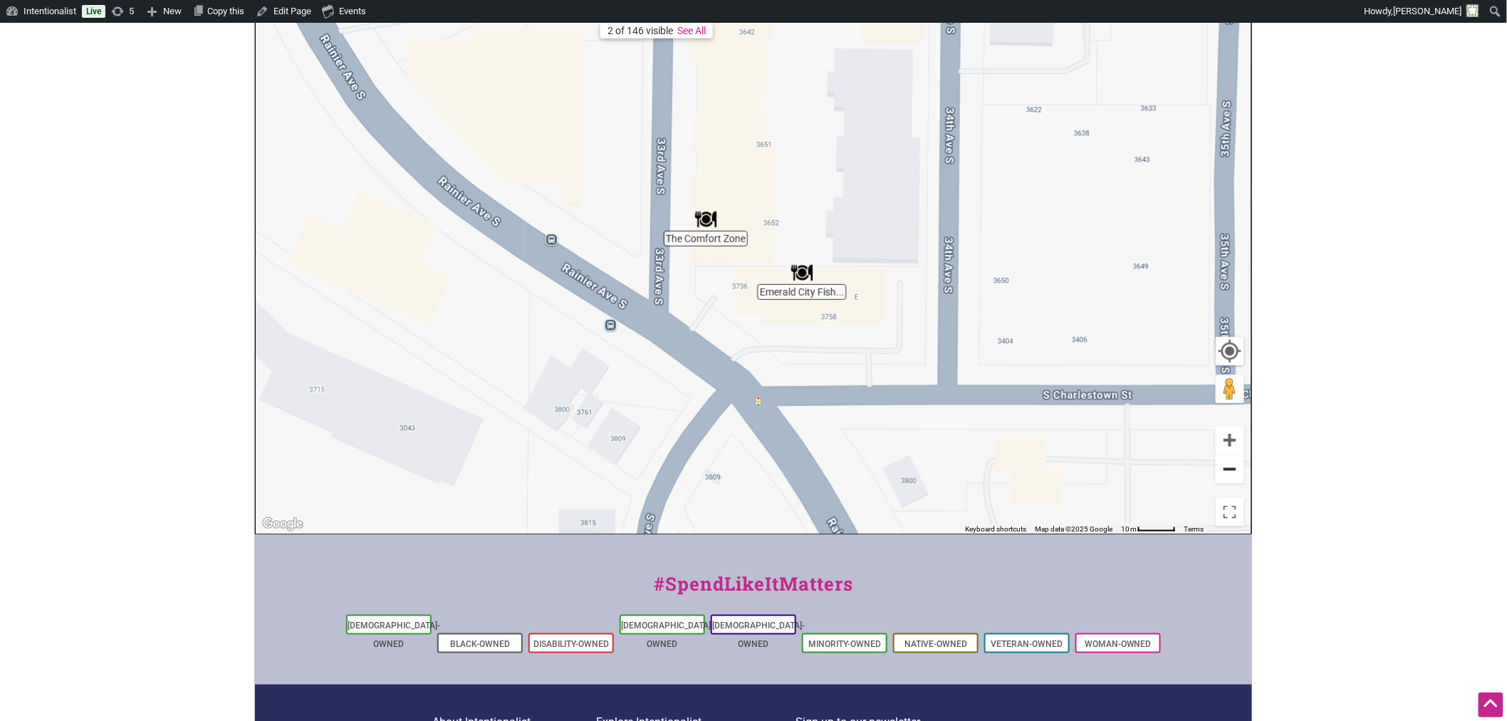
click at [1230, 472] on button "Zoom out" at bounding box center [1230, 469] width 28 height 28
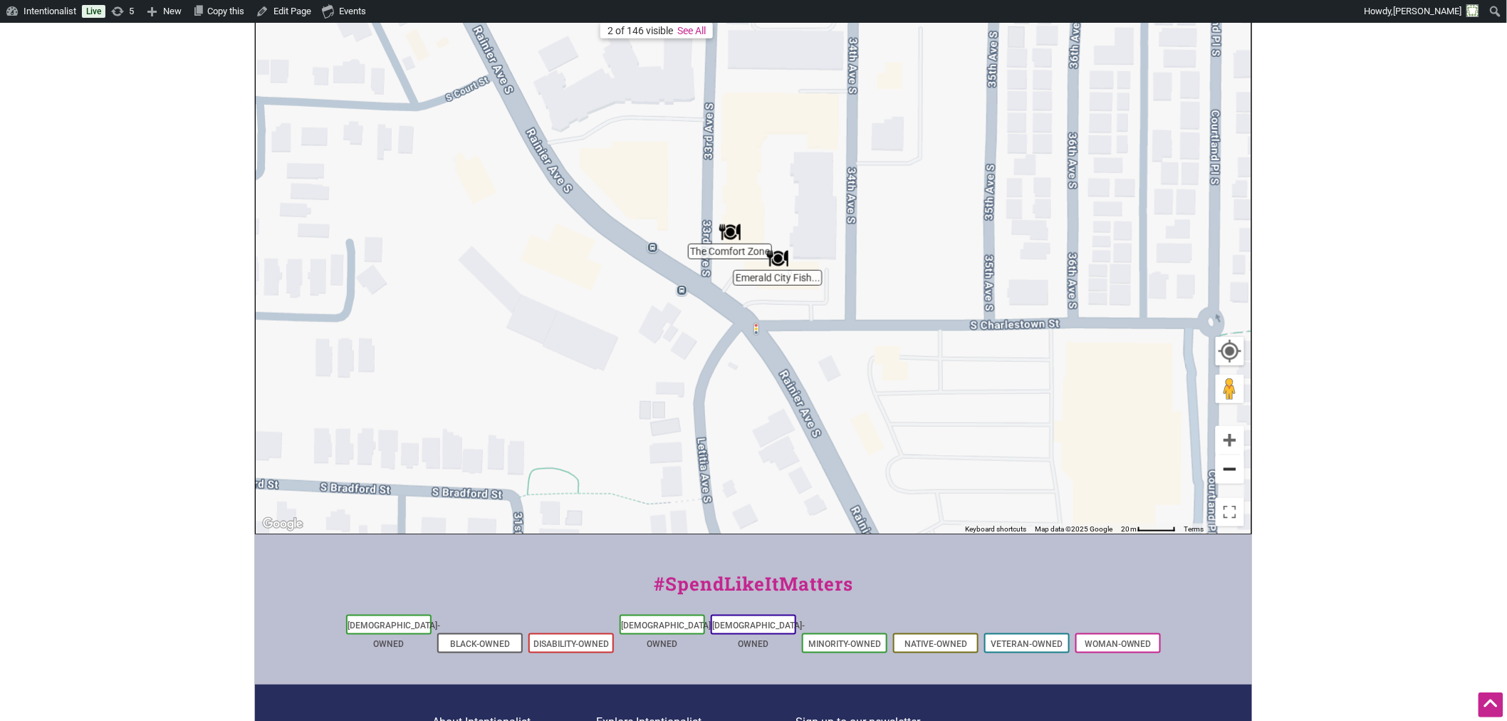
click at [1230, 472] on button "Zoom out" at bounding box center [1230, 469] width 28 height 28
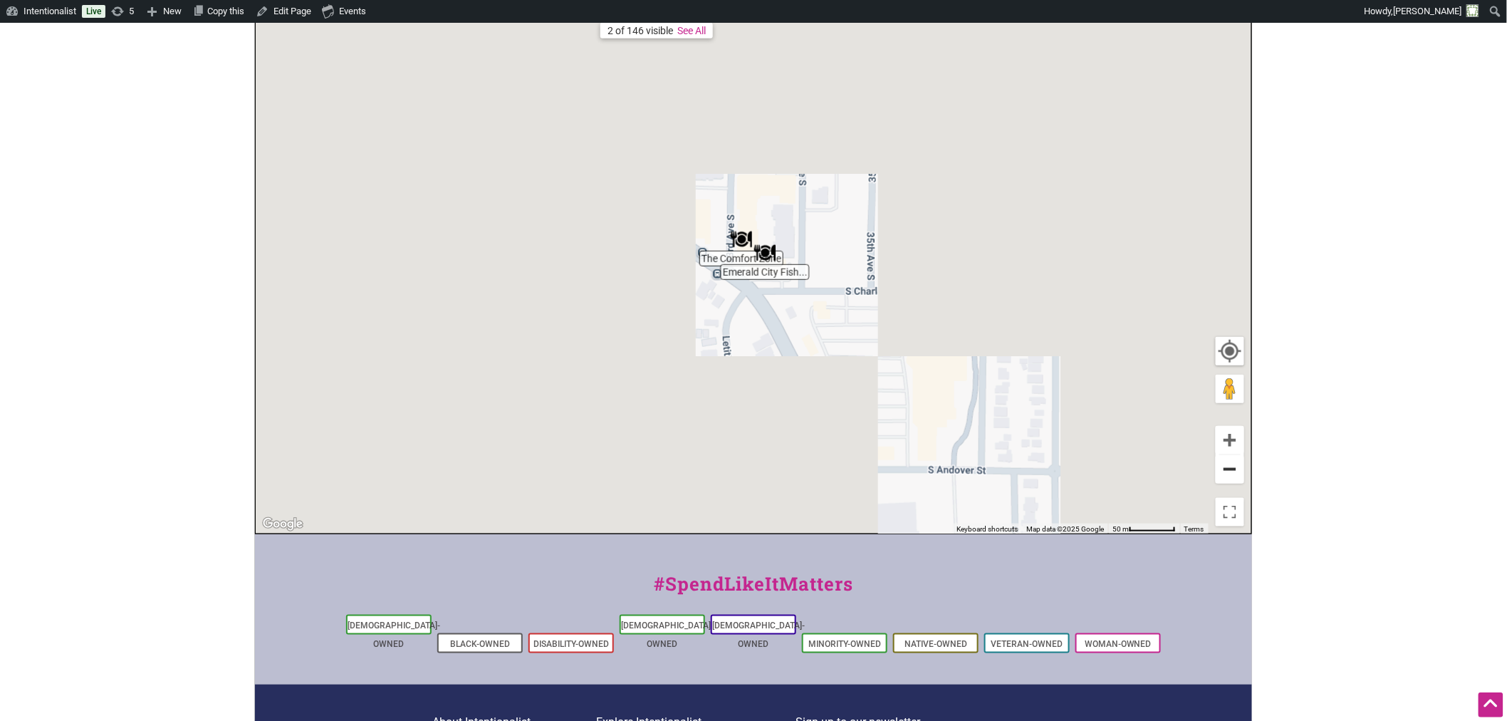
click at [1230, 472] on button "Zoom out" at bounding box center [1230, 469] width 28 height 28
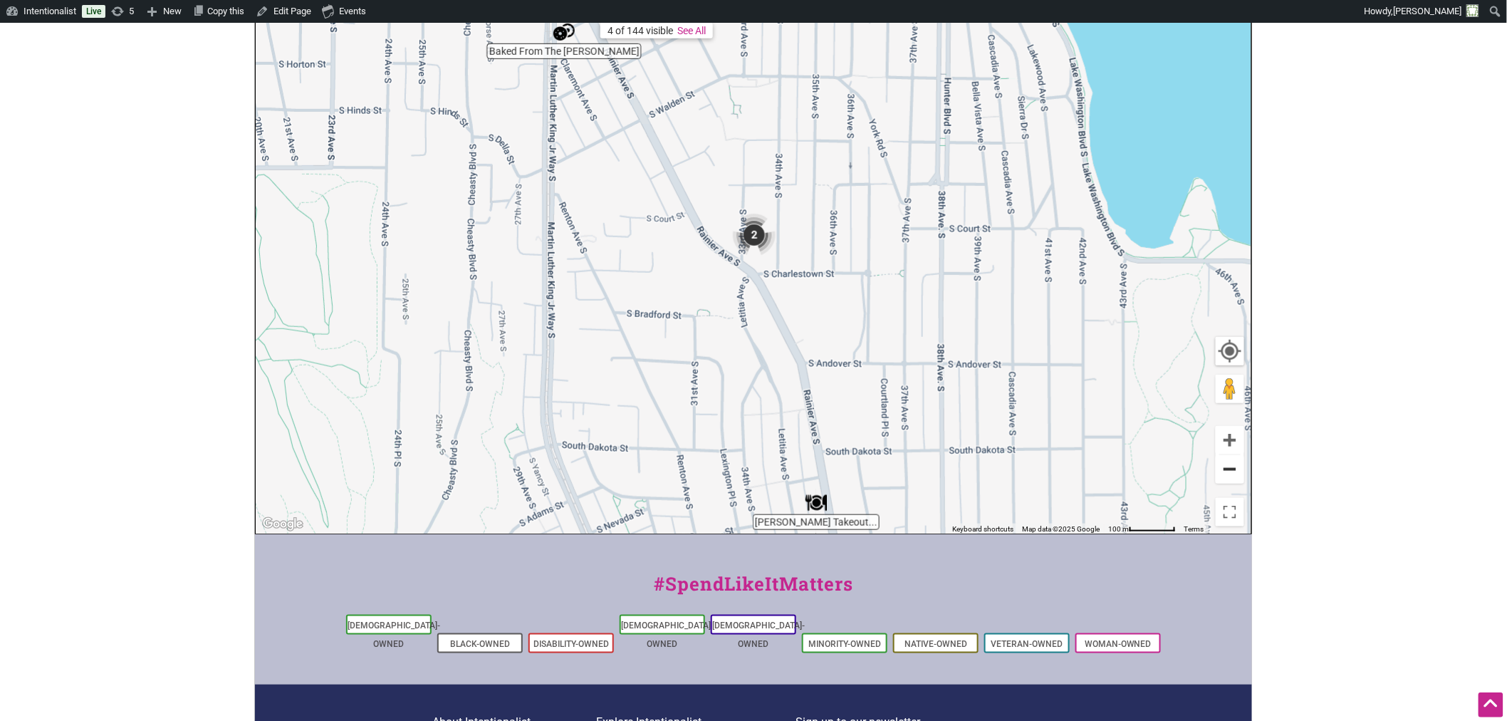
click at [1230, 472] on button "Zoom out" at bounding box center [1230, 469] width 28 height 28
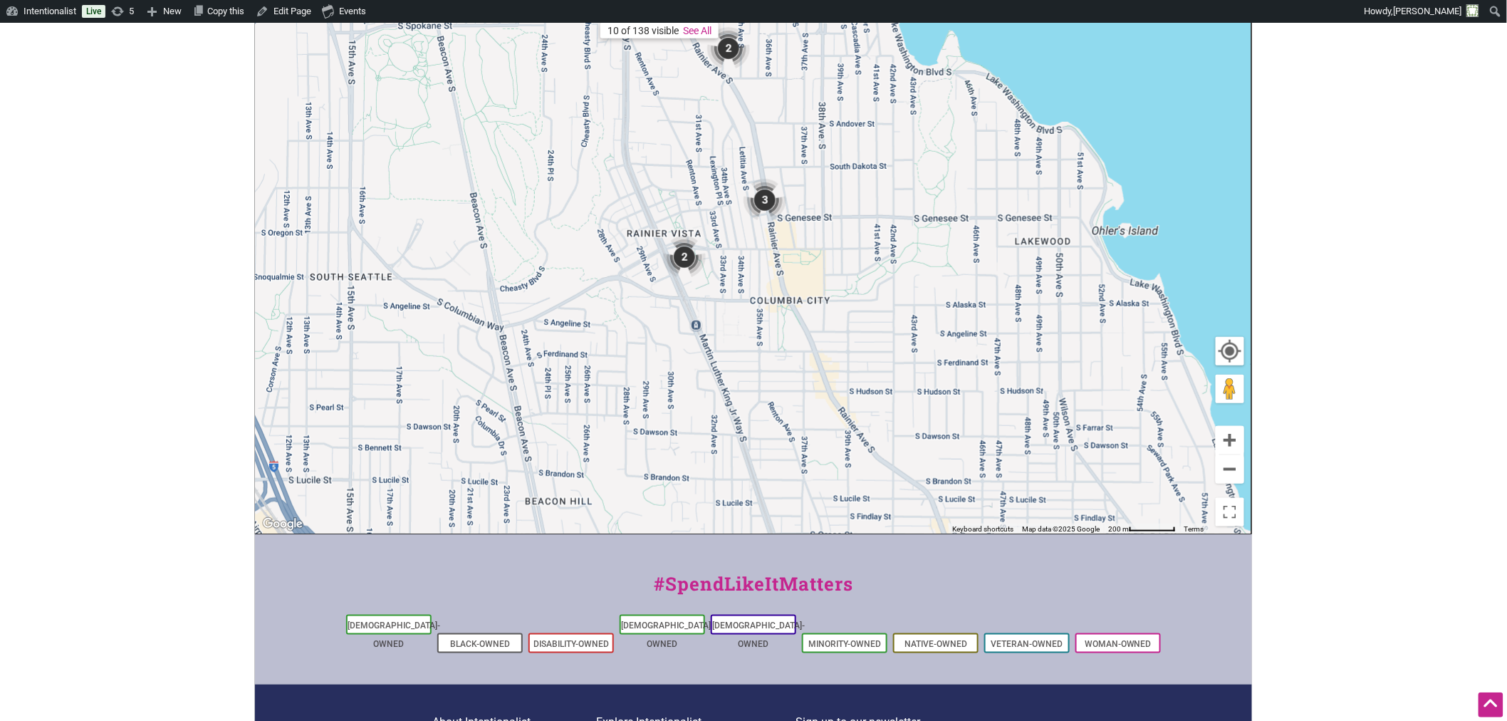
drag, startPoint x: 890, startPoint y: 475, endPoint x: 838, endPoint y: 254, distance: 226.8
click at [838, 254] on div "To navigate, press the arrow keys." at bounding box center [754, 256] width 996 height 554
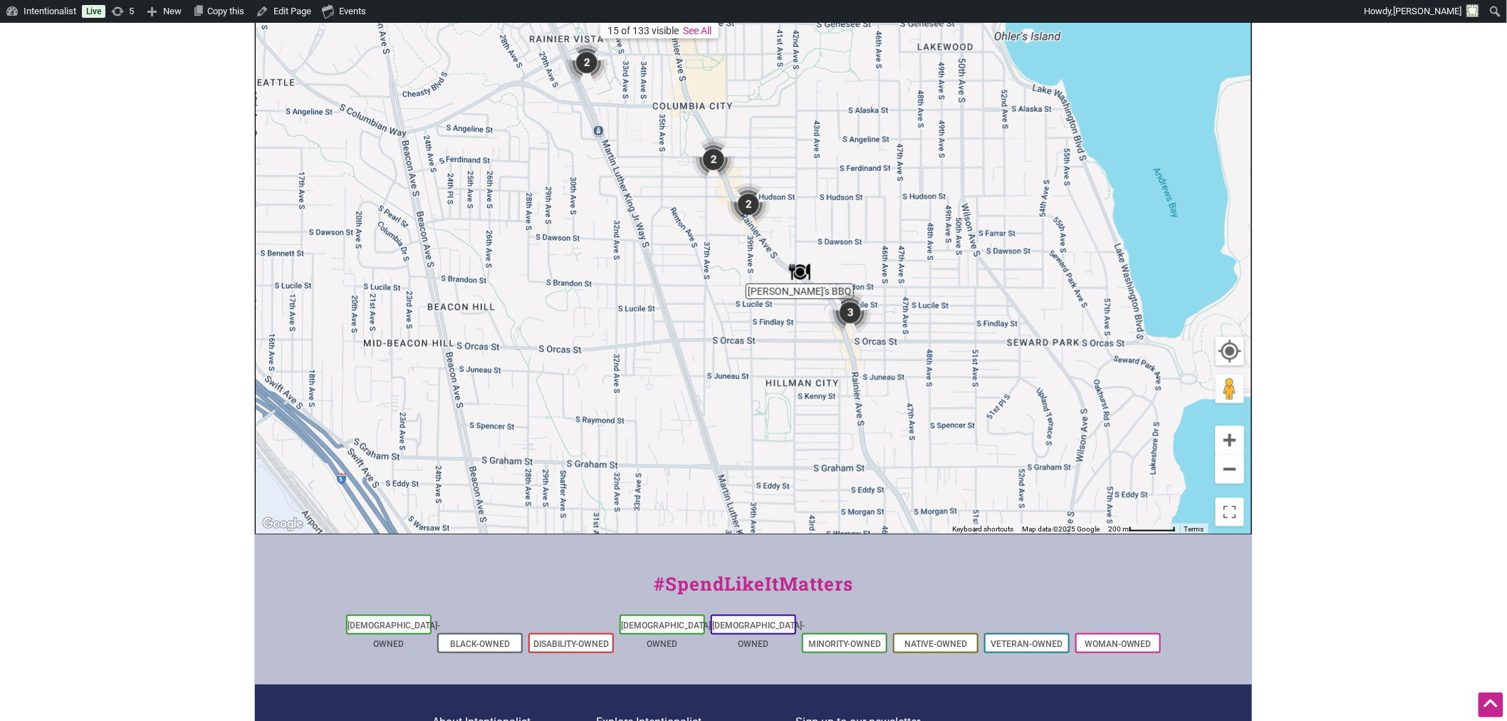
drag, startPoint x: 971, startPoint y: 395, endPoint x: 893, endPoint y: 226, distance: 186.1
click at [893, 226] on div "To navigate, press the arrow keys." at bounding box center [754, 256] width 996 height 554
click at [1230, 434] on button "Zoom in" at bounding box center [1230, 440] width 28 height 28
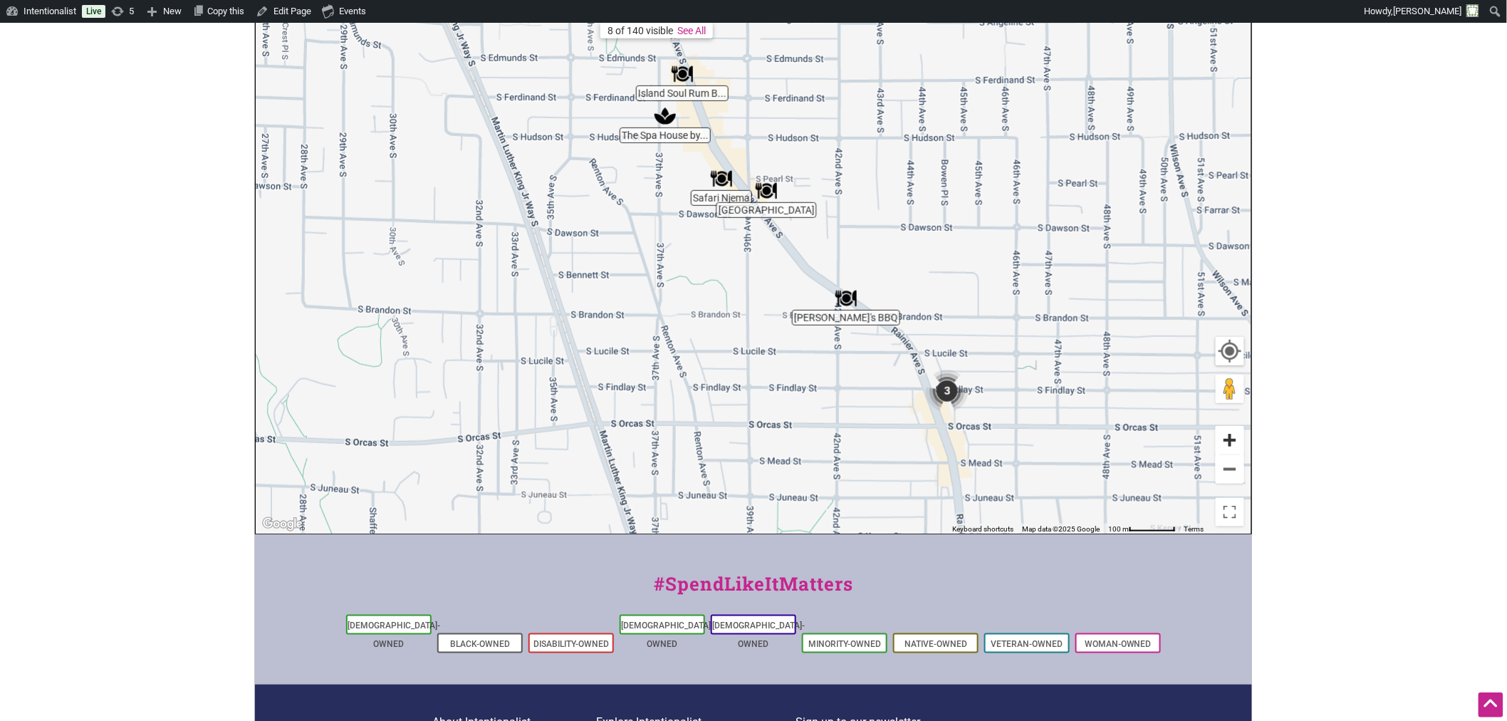
click at [1237, 435] on button "Zoom in" at bounding box center [1230, 440] width 28 height 28
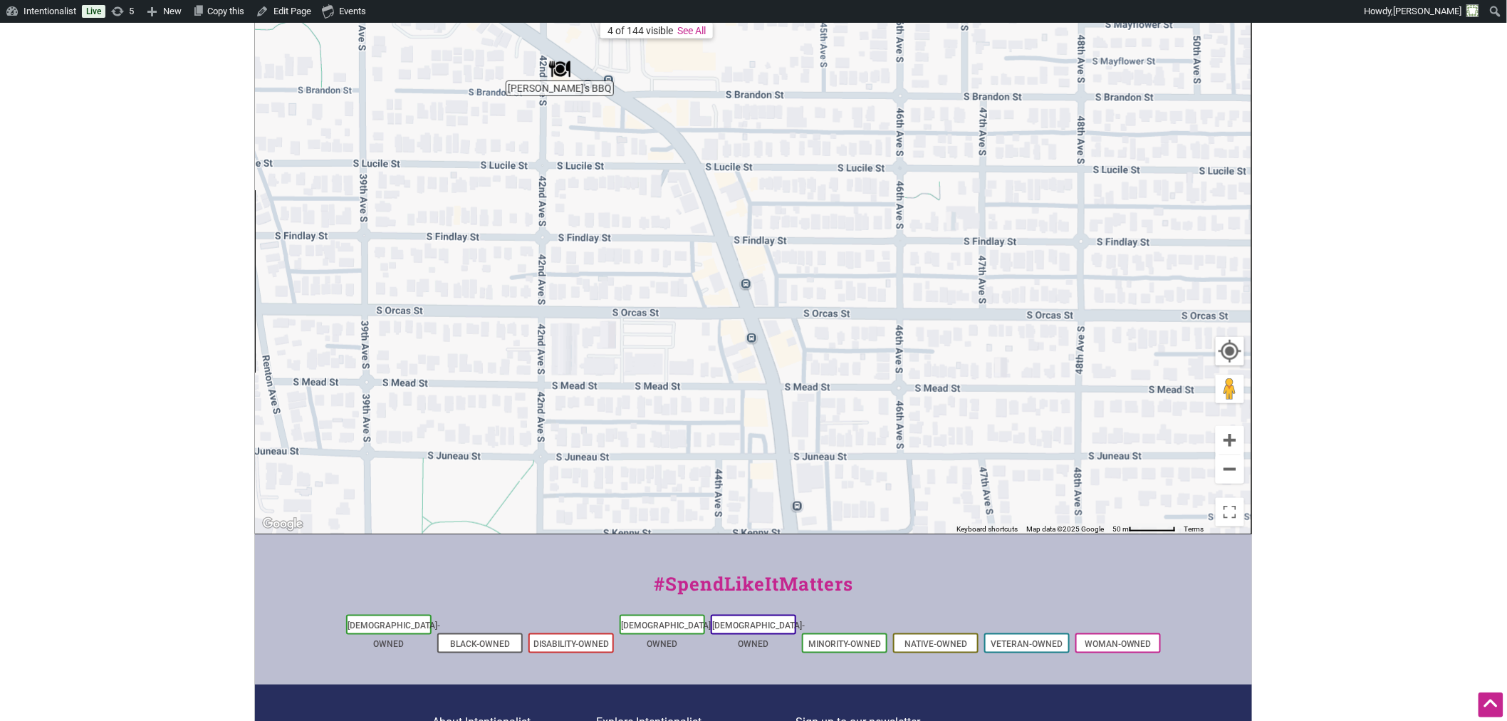
drag, startPoint x: 1077, startPoint y: 429, endPoint x: 696, endPoint y: 145, distance: 475.3
click at [696, 145] on div "To navigate, press the arrow keys." at bounding box center [754, 256] width 996 height 554
click at [1230, 471] on button "Zoom out" at bounding box center [1230, 469] width 28 height 28
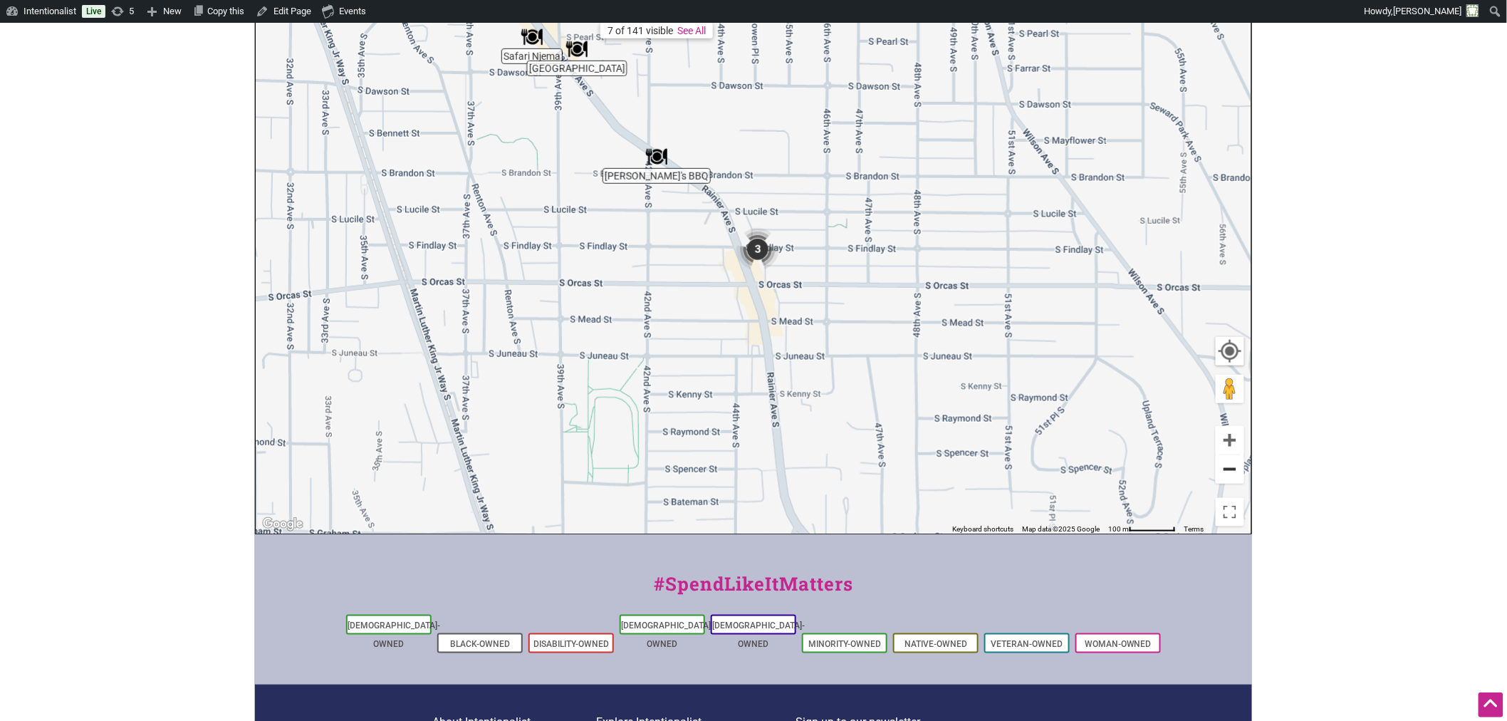
click at [1230, 471] on button "Zoom out" at bounding box center [1230, 469] width 28 height 28
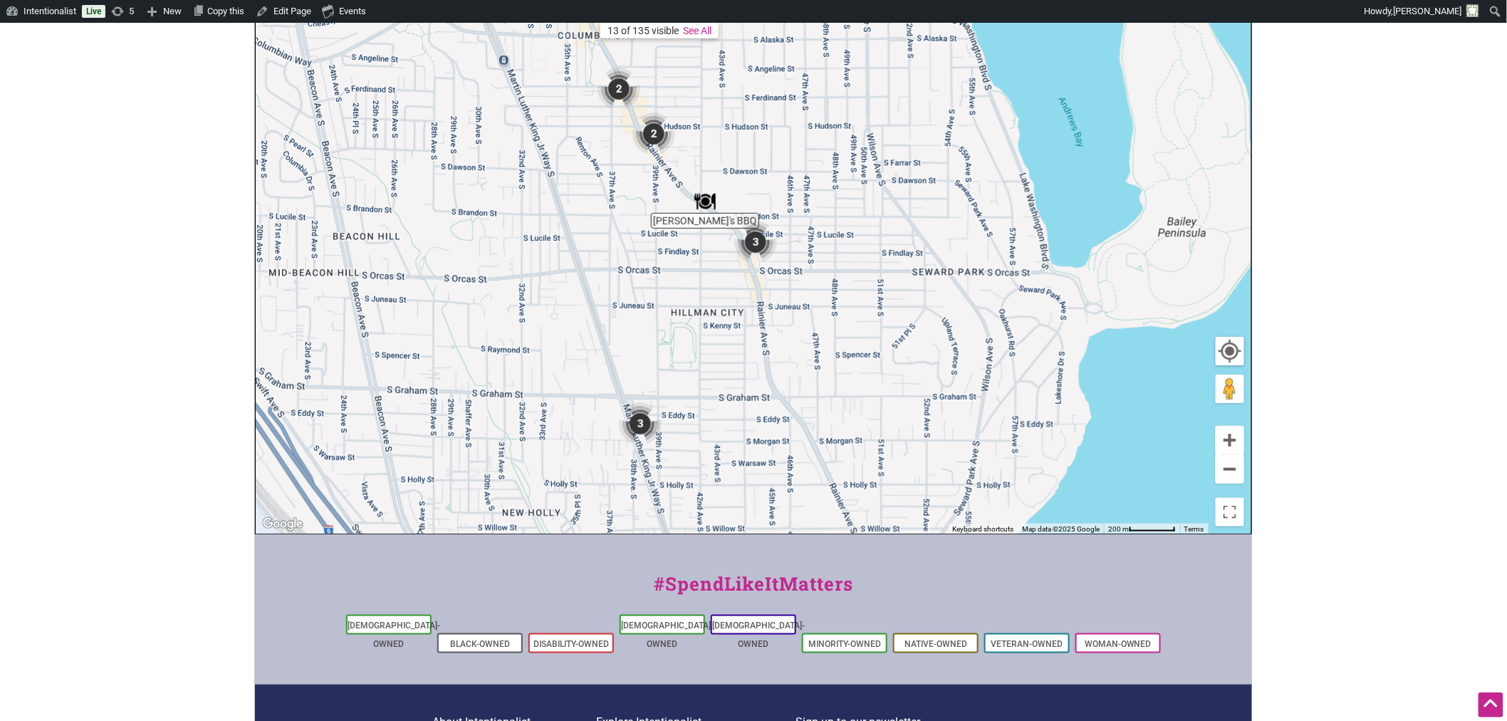
click at [642, 423] on img "3" at bounding box center [640, 424] width 54 height 54
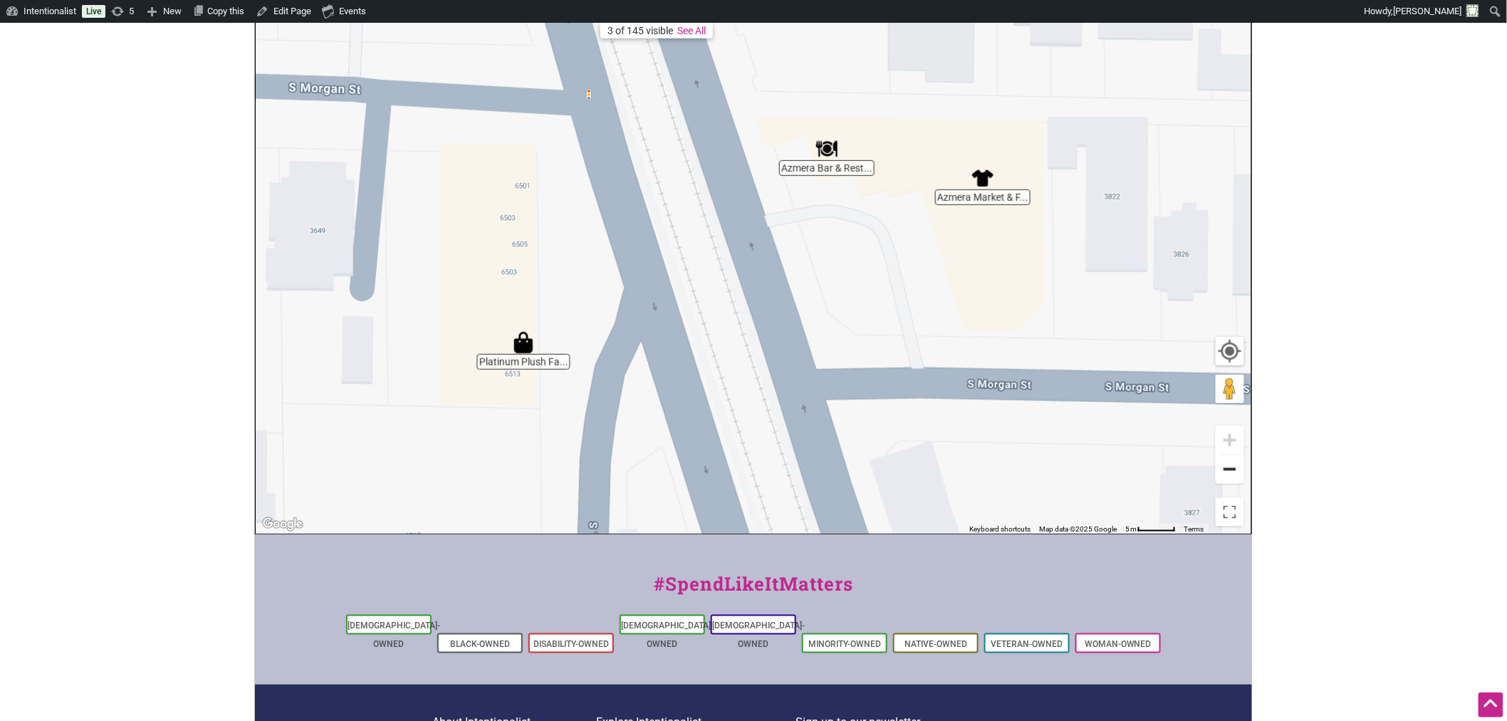
click at [1233, 477] on button "Zoom out" at bounding box center [1230, 469] width 28 height 28
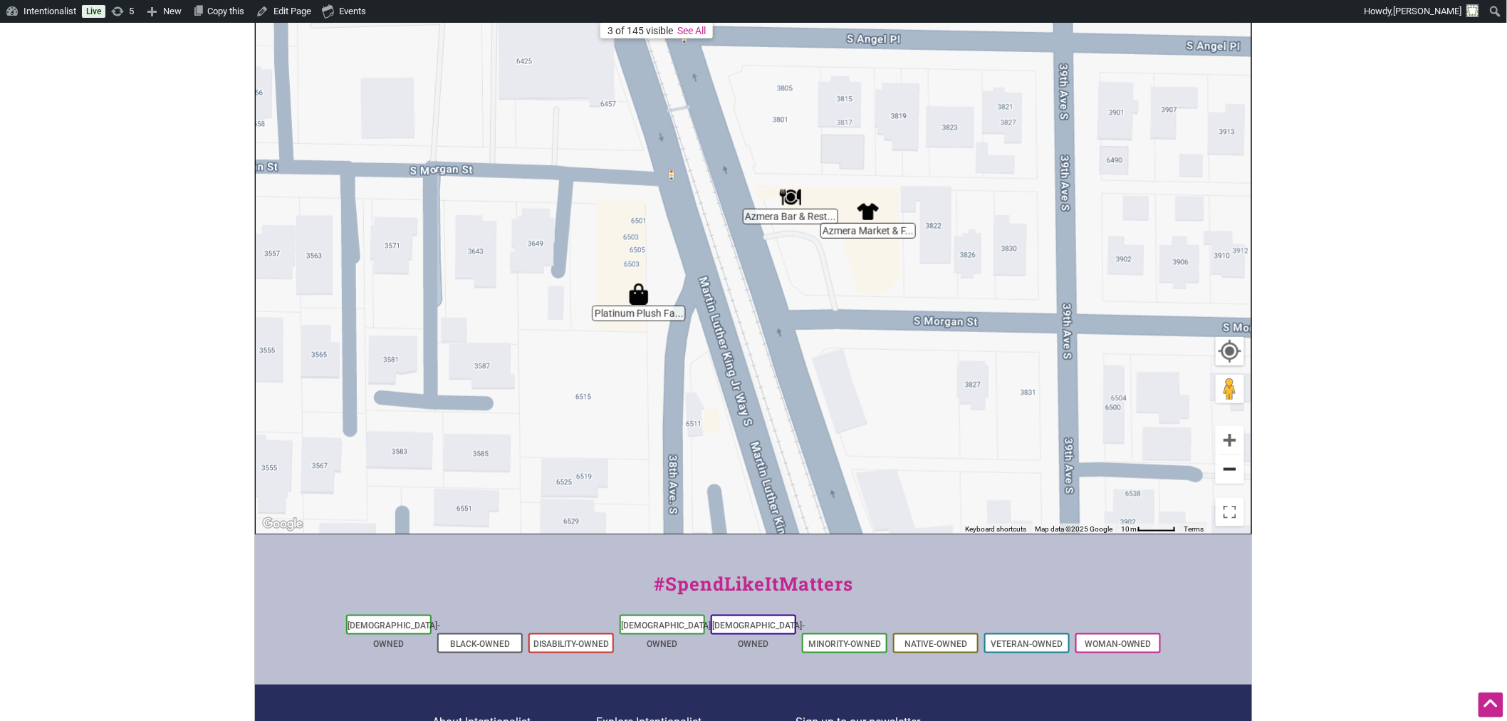
click at [1233, 477] on button "Zoom out" at bounding box center [1230, 469] width 28 height 28
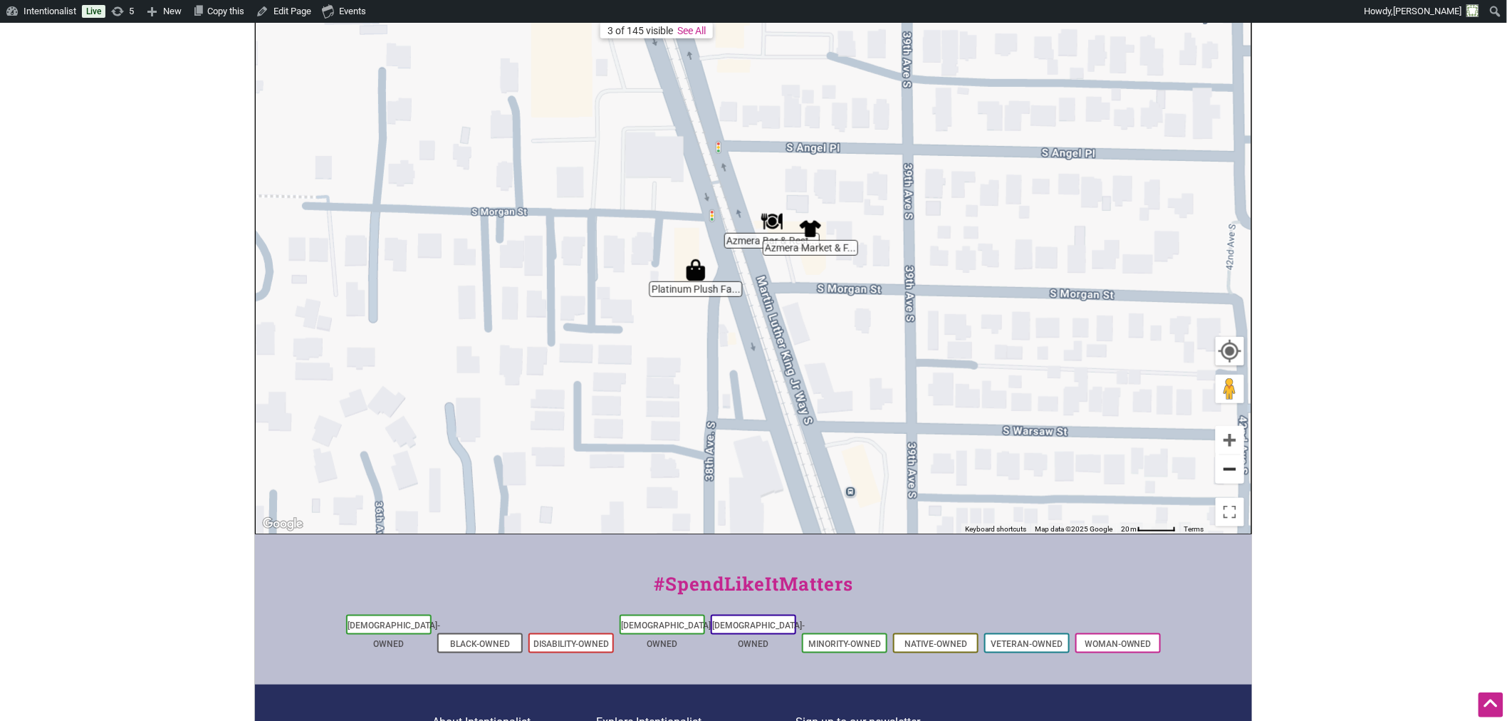
click at [1233, 477] on button "Zoom out" at bounding box center [1230, 469] width 28 height 28
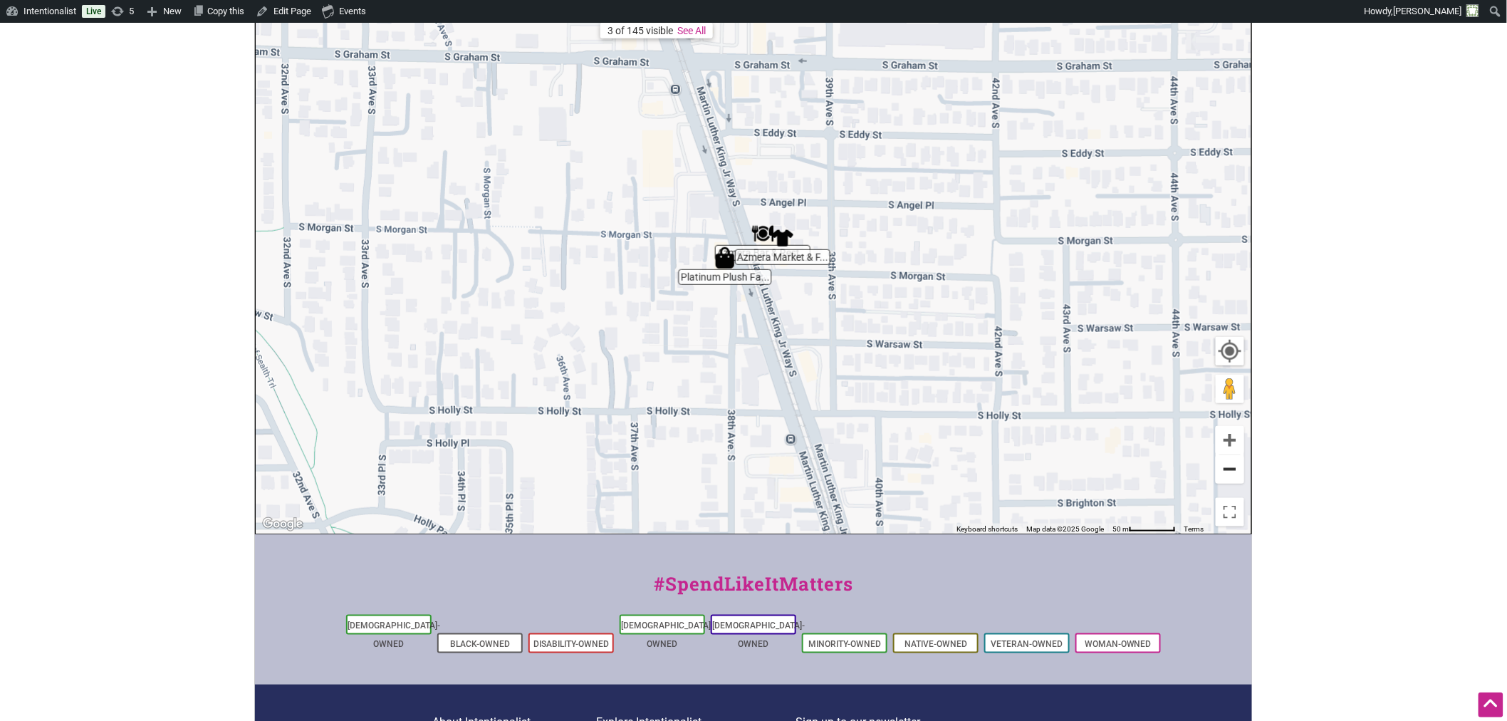
click at [1233, 477] on button "Zoom out" at bounding box center [1230, 469] width 28 height 28
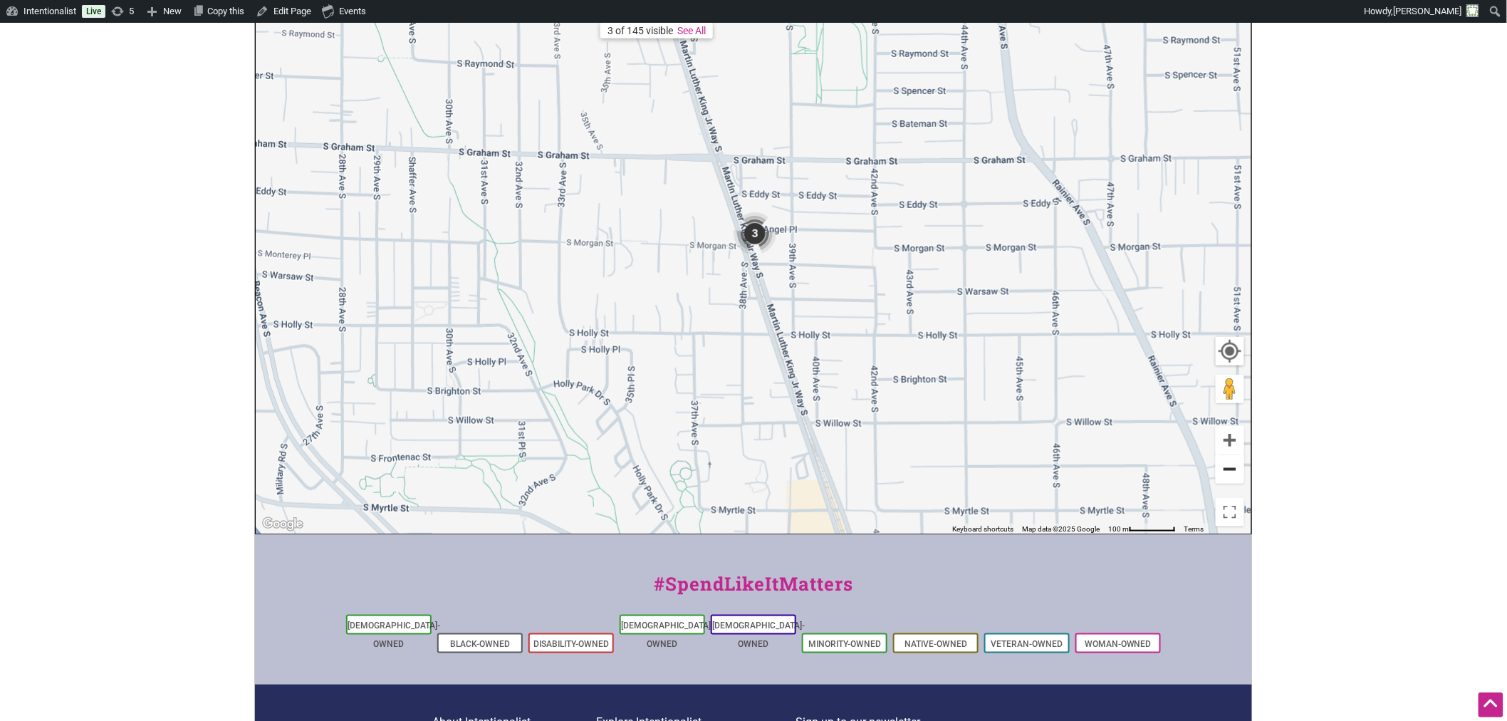
click at [1233, 477] on button "Zoom out" at bounding box center [1230, 469] width 28 height 28
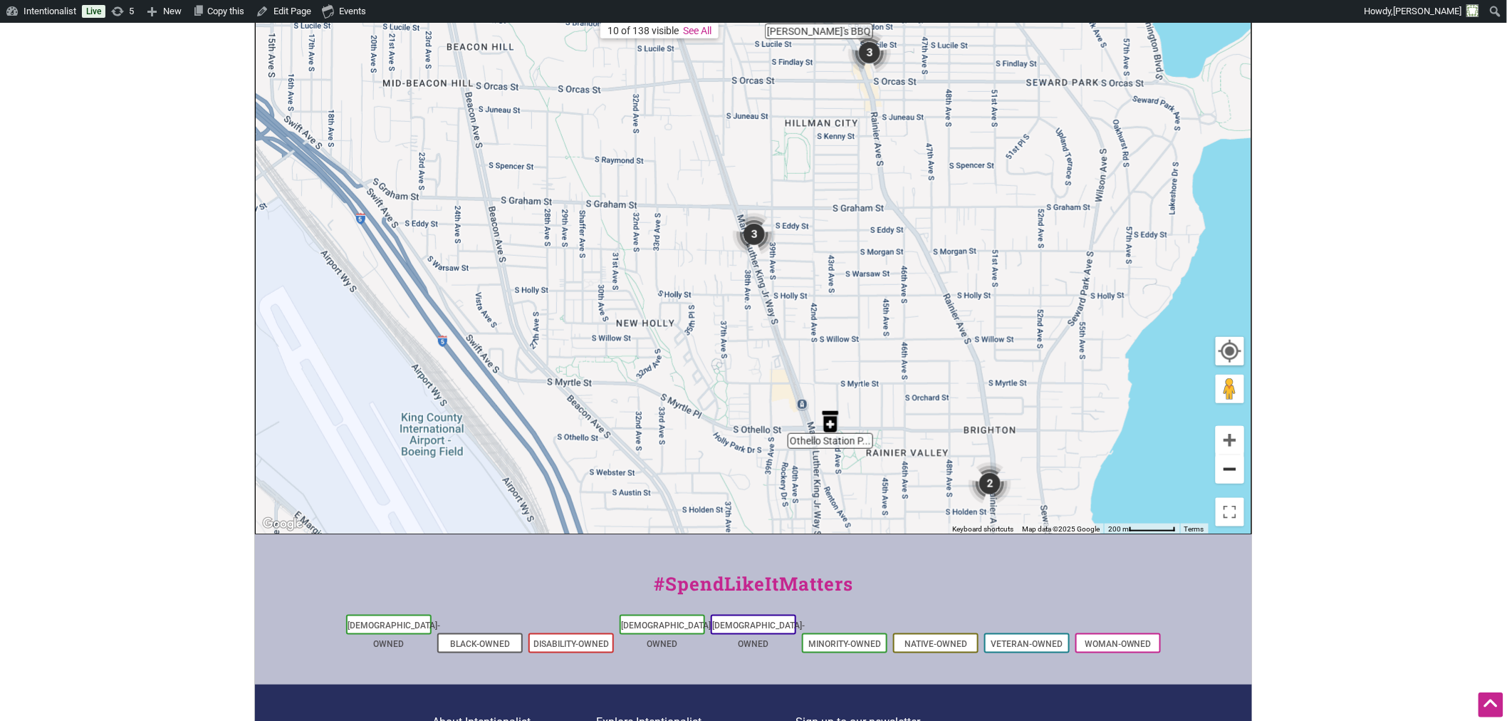
click at [1233, 477] on button "Zoom out" at bounding box center [1230, 469] width 28 height 28
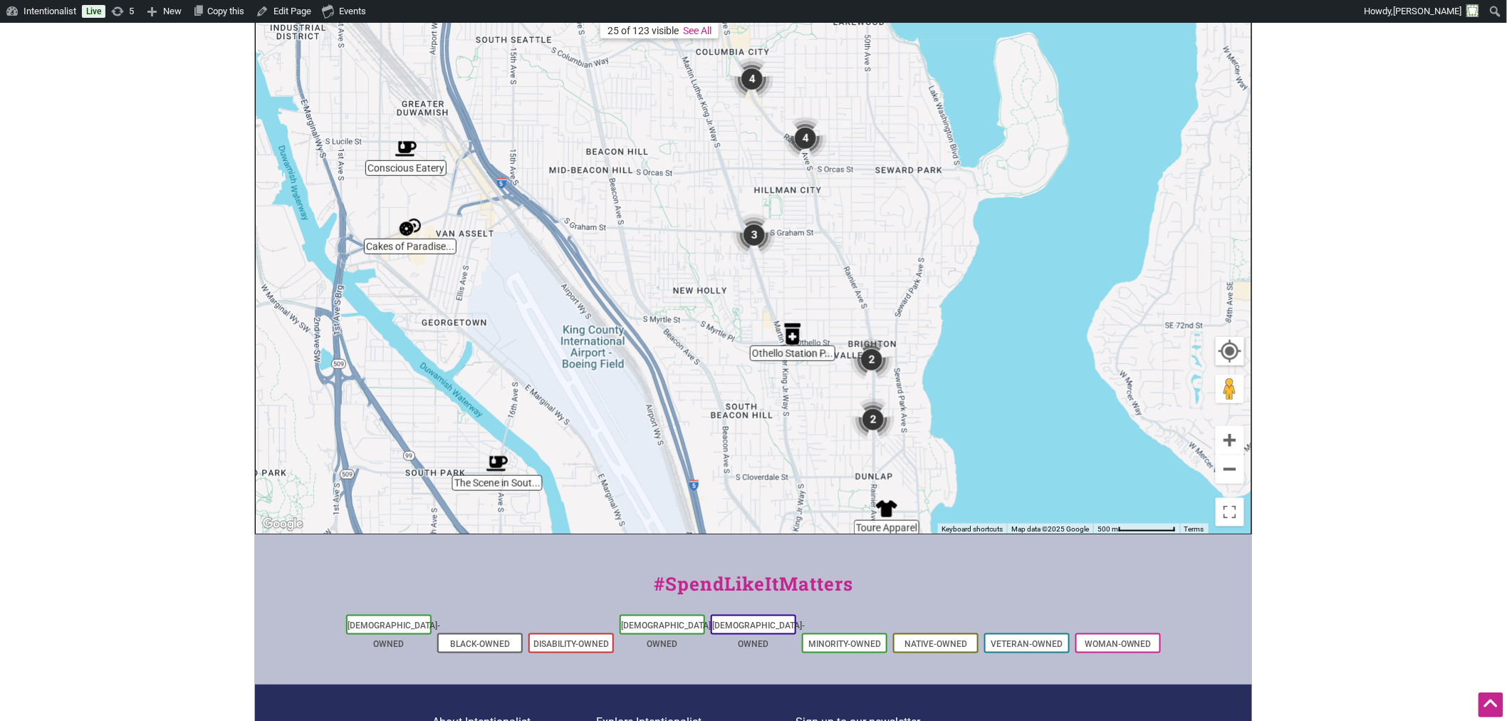
click at [872, 360] on img "2" at bounding box center [872, 360] width 54 height 54
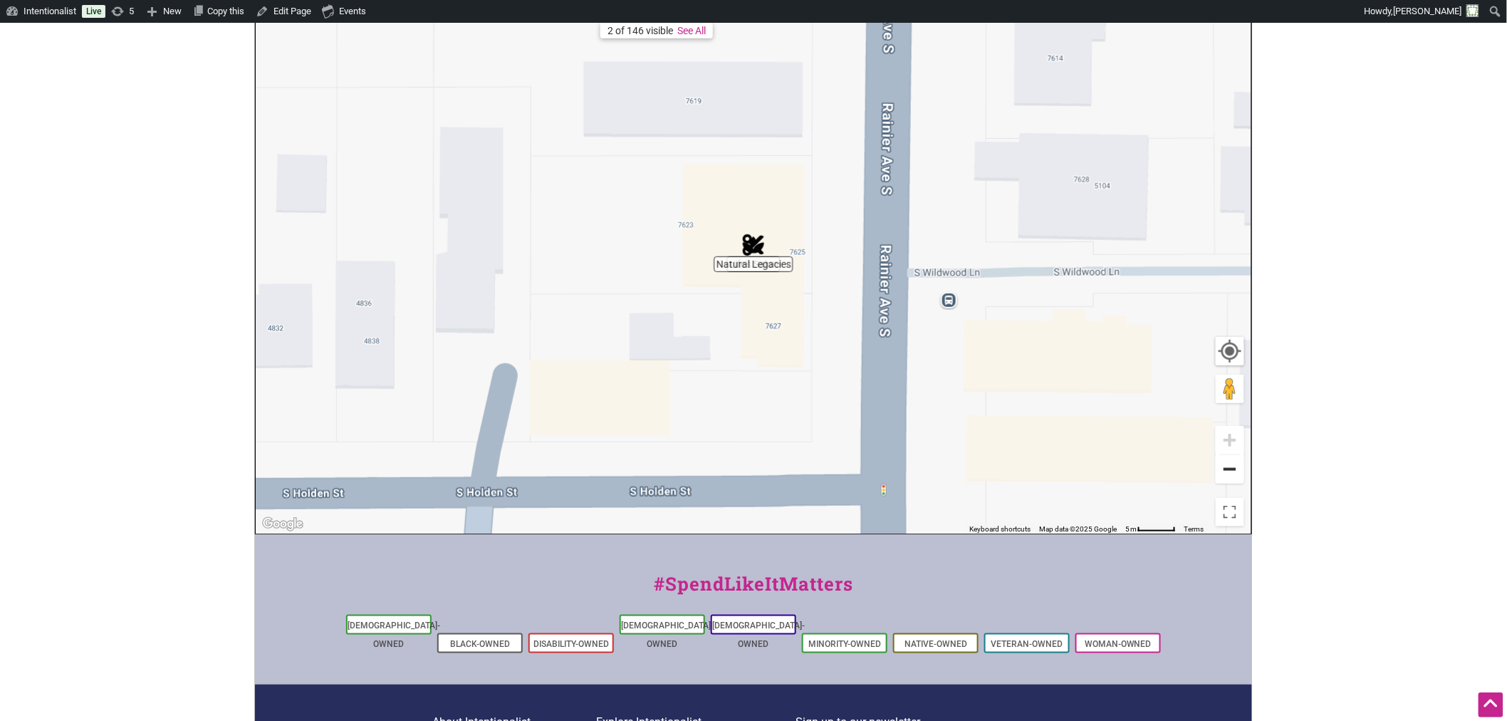
click at [1229, 470] on button "Zoom out" at bounding box center [1230, 469] width 28 height 28
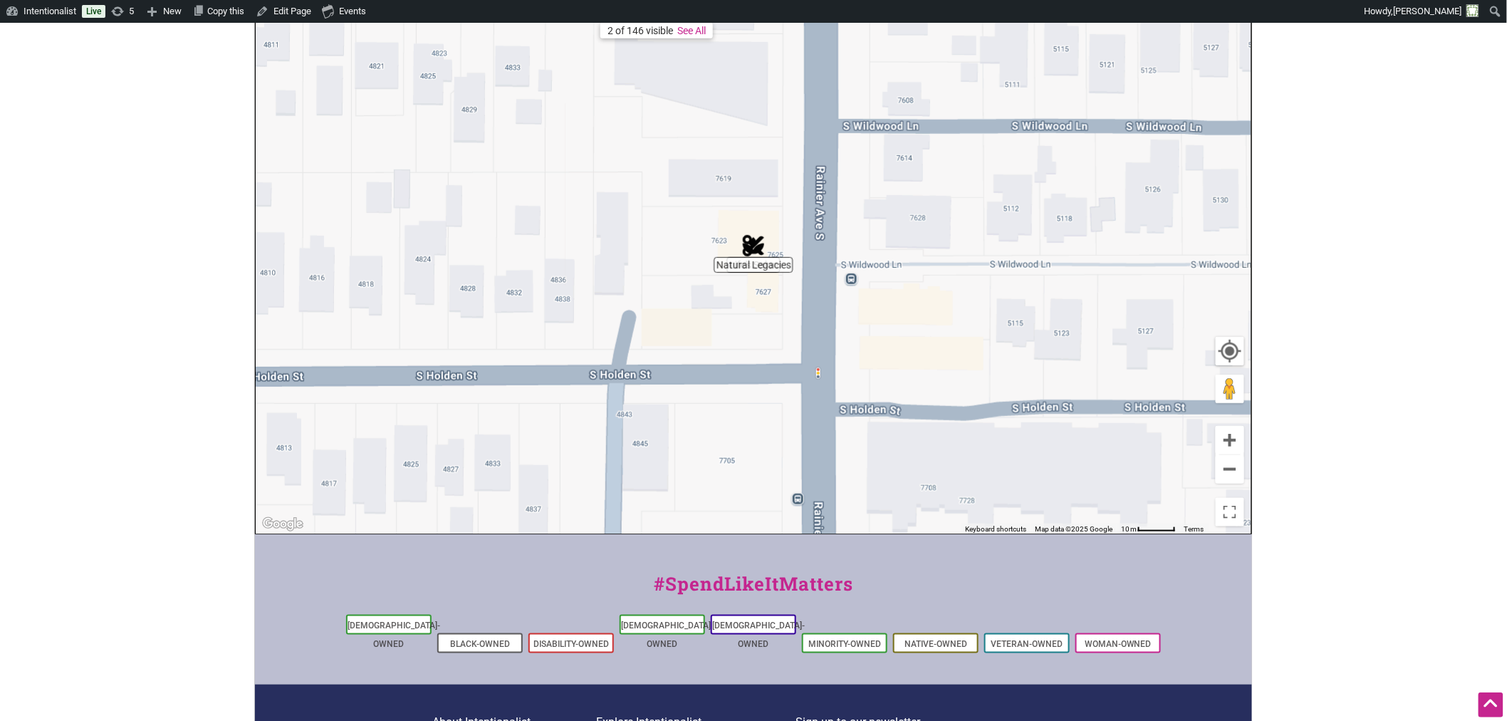
click at [686, 31] on link "See All" at bounding box center [691, 30] width 28 height 11
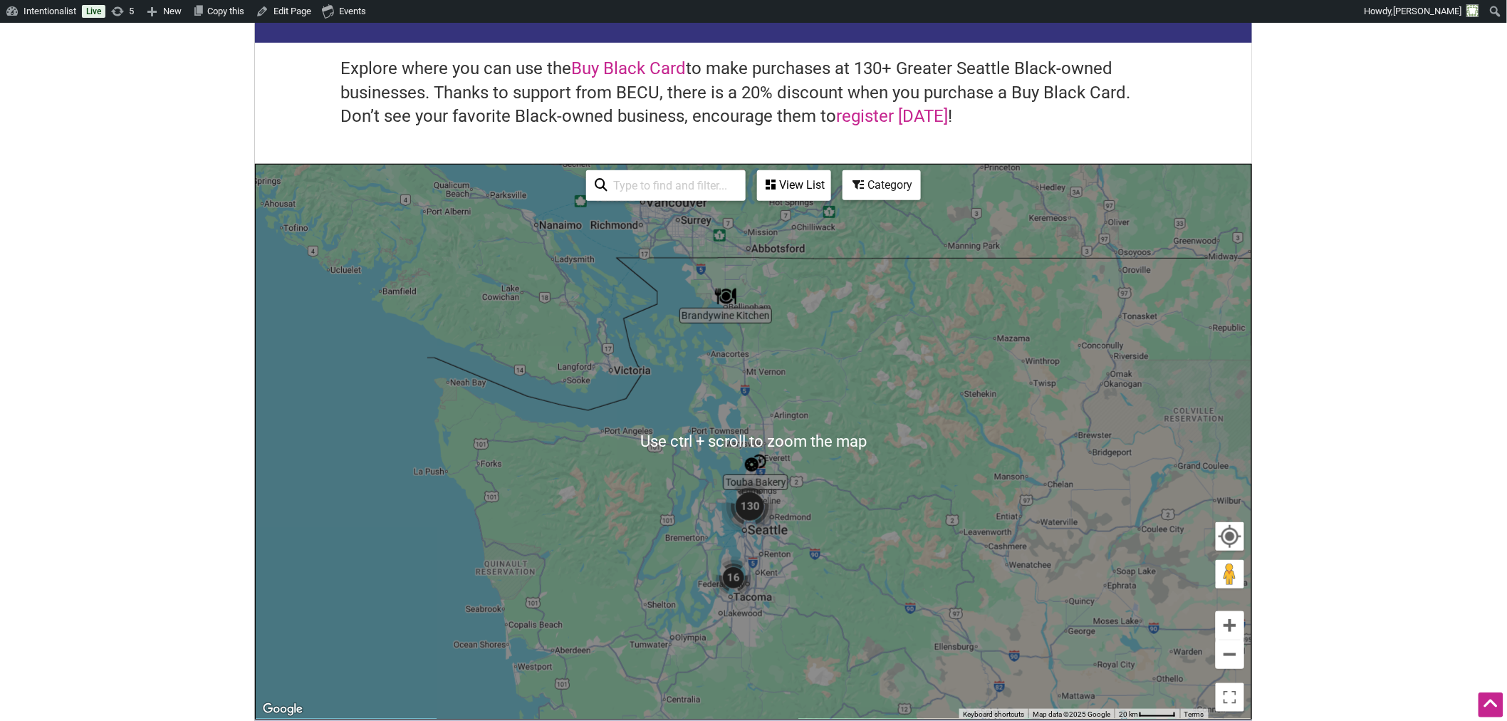
scroll to position [79, 0]
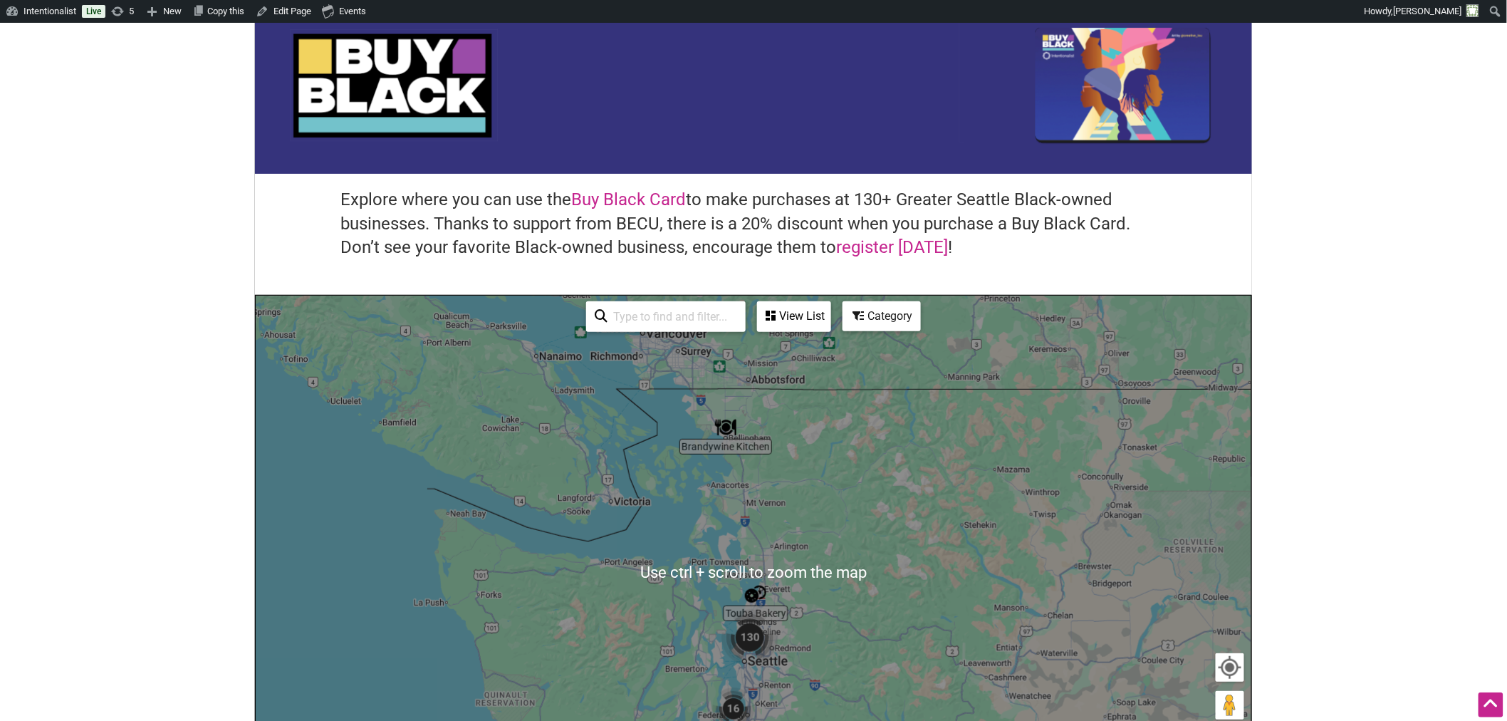
click at [803, 315] on div "View List" at bounding box center [793, 316] width 71 height 27
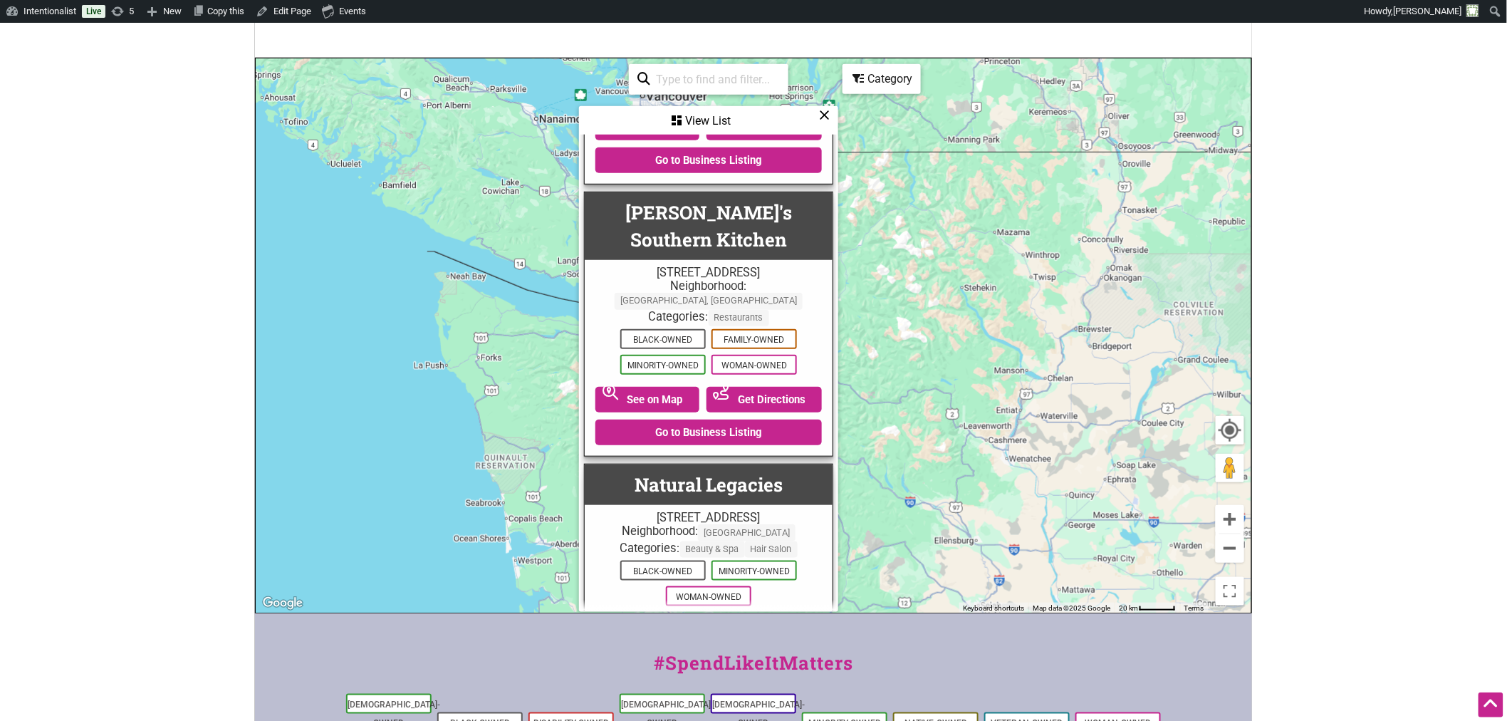
scroll to position [21759, 0]
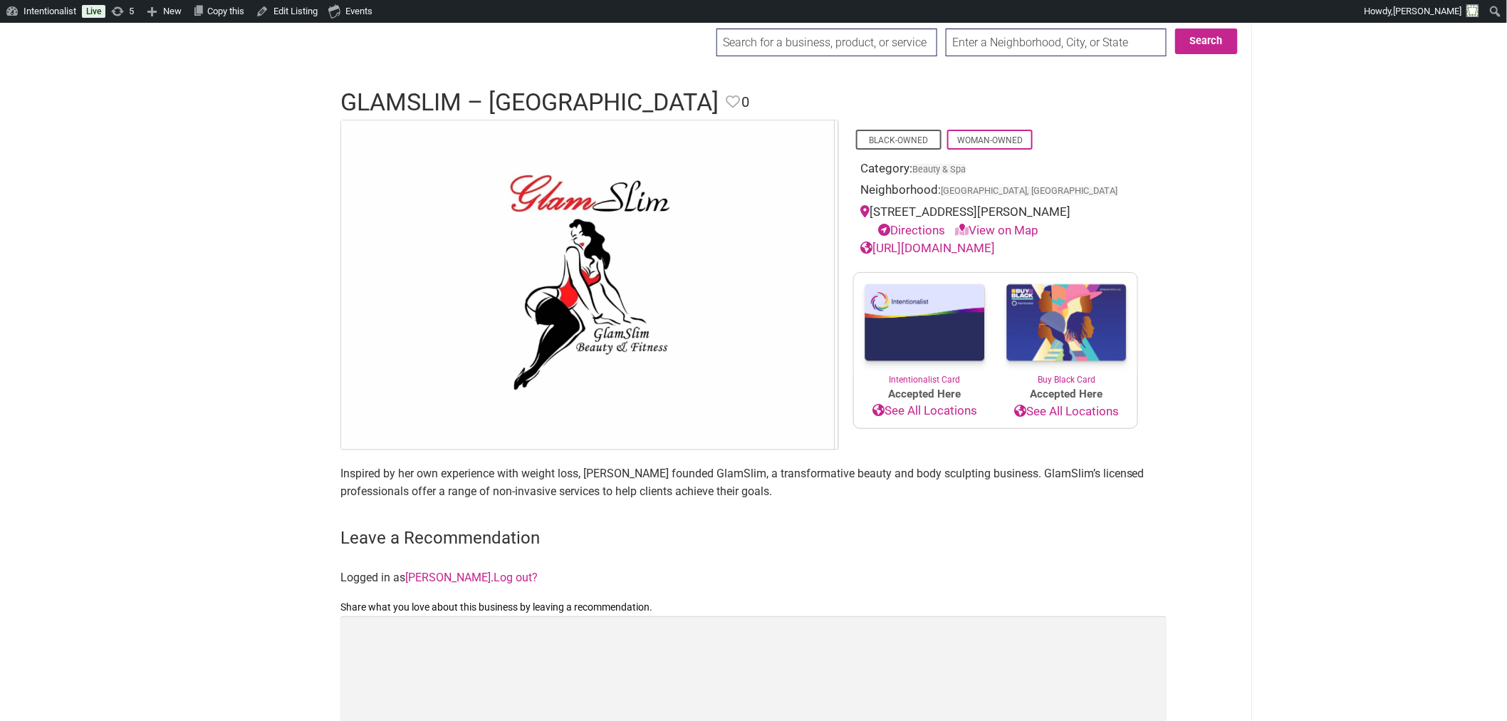
scroll to position [79, 0]
